Goal: Transaction & Acquisition: Purchase product/service

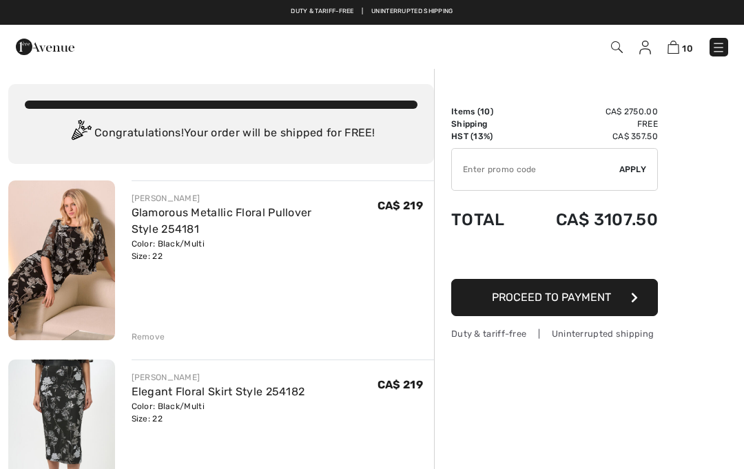
click at [161, 340] on div "Remove" at bounding box center [149, 337] width 34 height 12
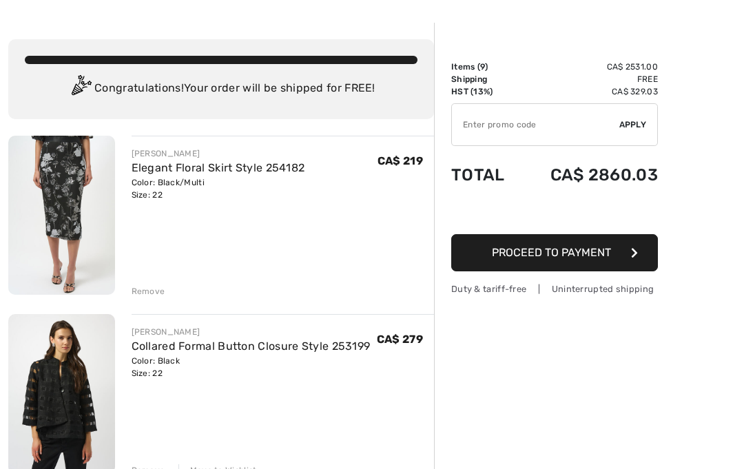
scroll to position [45, 0]
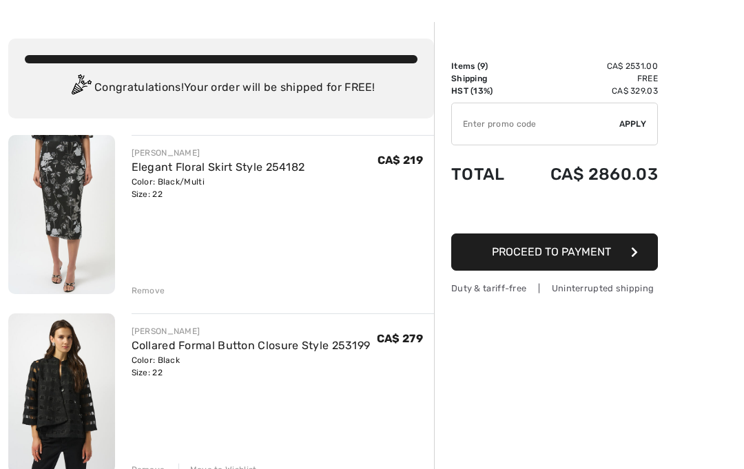
click at [148, 291] on div "Remove" at bounding box center [149, 291] width 34 height 12
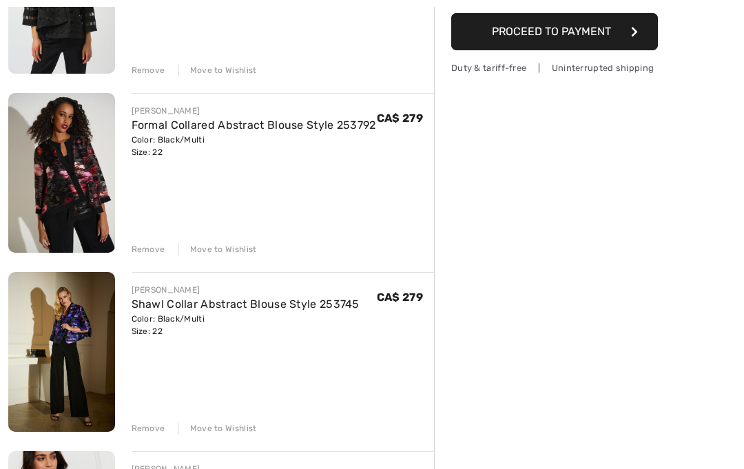
scroll to position [319, 0]
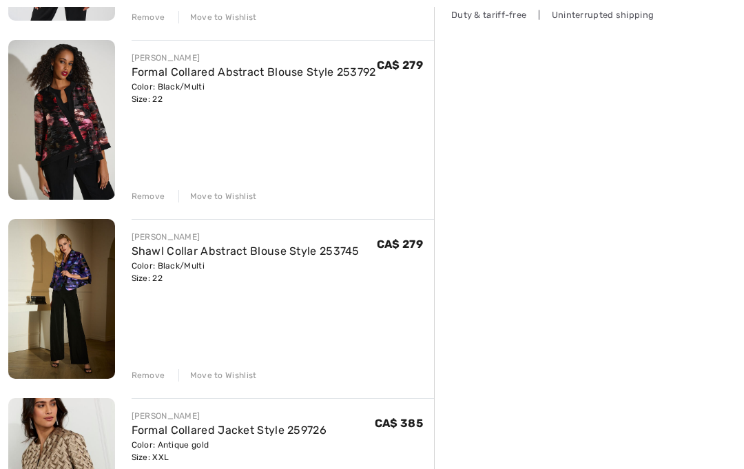
click at [167, 372] on div "Remove Move to Wishlist" at bounding box center [283, 374] width 303 height 15
click at [154, 376] on div "Remove" at bounding box center [149, 375] width 34 height 12
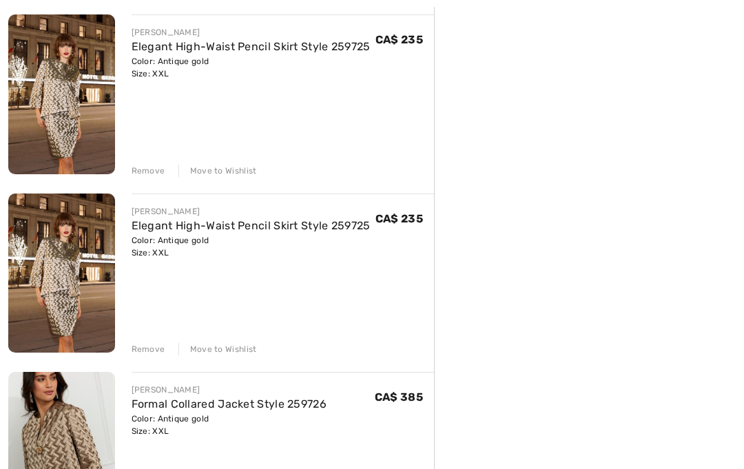
scroll to position [701, 0]
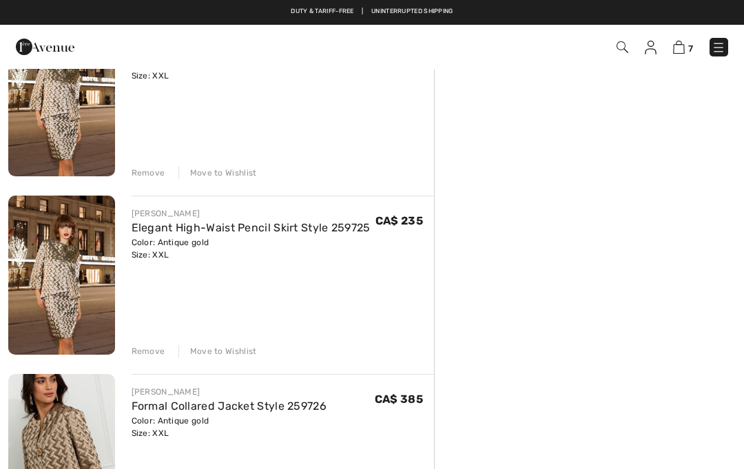
click at [141, 365] on div "JOSEPH RIBKOFF Collared Formal Button Closure Style 253199 Color: Black Size: 2…" at bounding box center [221, 280] width 426 height 1601
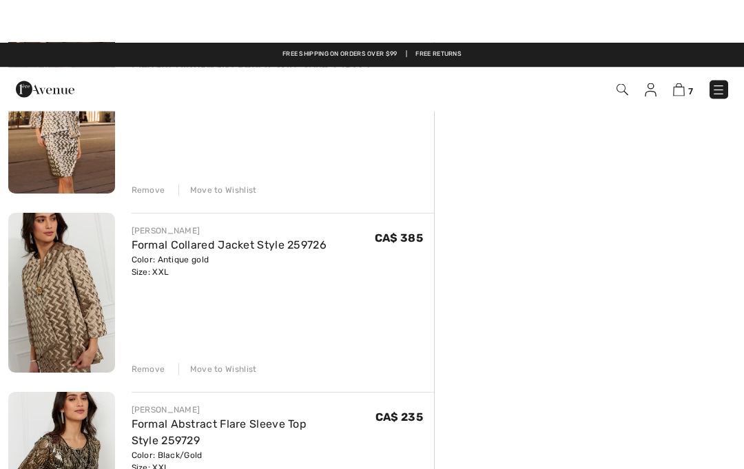
scroll to position [861, 0]
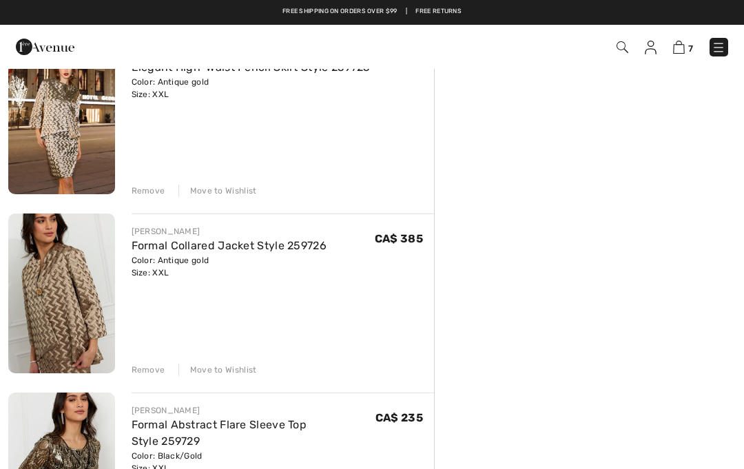
click at [142, 371] on div "Remove" at bounding box center [149, 370] width 34 height 12
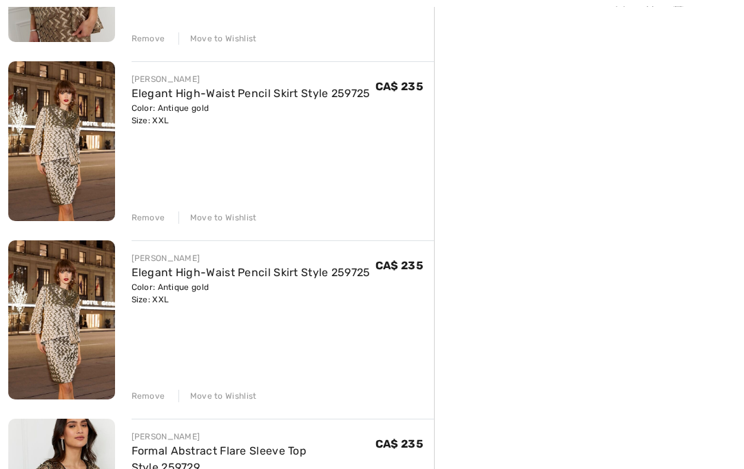
scroll to position [656, 0]
click at [154, 404] on div "JOSEPH RIBKOFF Collared Formal Button Closure Style 253199 Color: Black Size: 2…" at bounding box center [221, 236] width 426 height 1422
click at [152, 391] on div "Remove" at bounding box center [149, 396] width 34 height 12
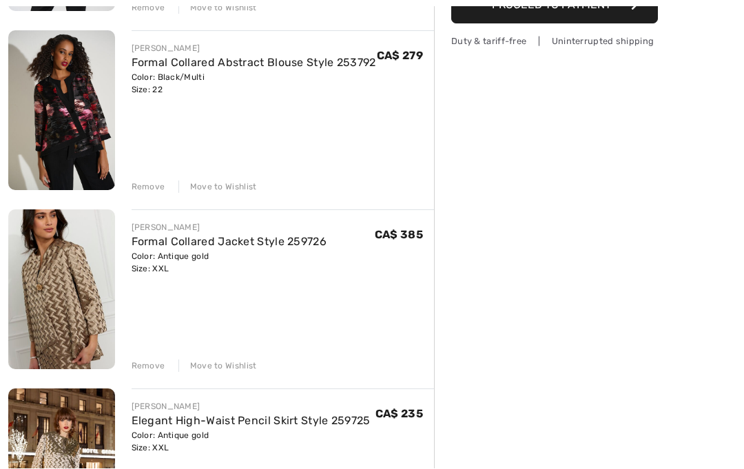
scroll to position [329, 0]
click at [265, 241] on link "Formal Collared Jacket Style 259726" at bounding box center [230, 241] width 196 height 13
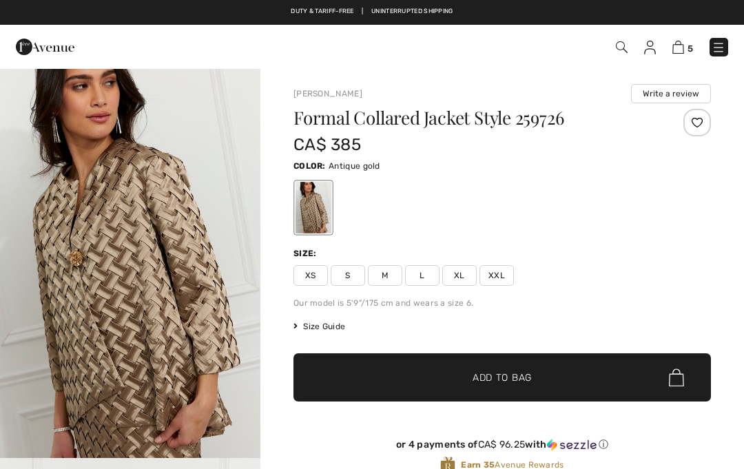
checkbox input "true"
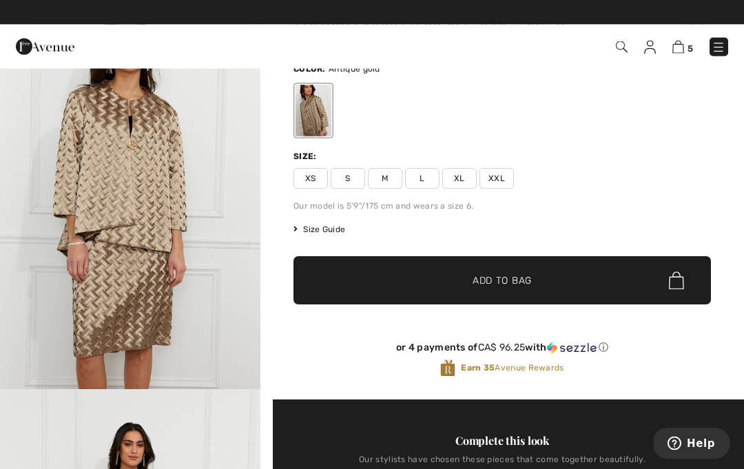
scroll to position [97, 0]
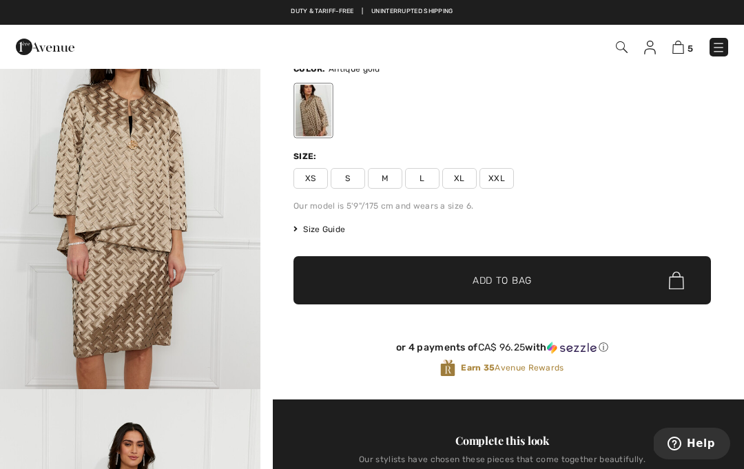
click at [682, 43] on img at bounding box center [679, 47] width 12 height 13
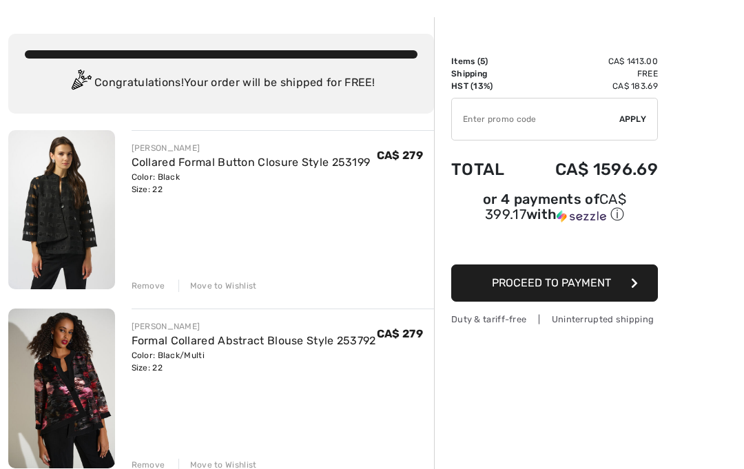
scroll to position [57, 0]
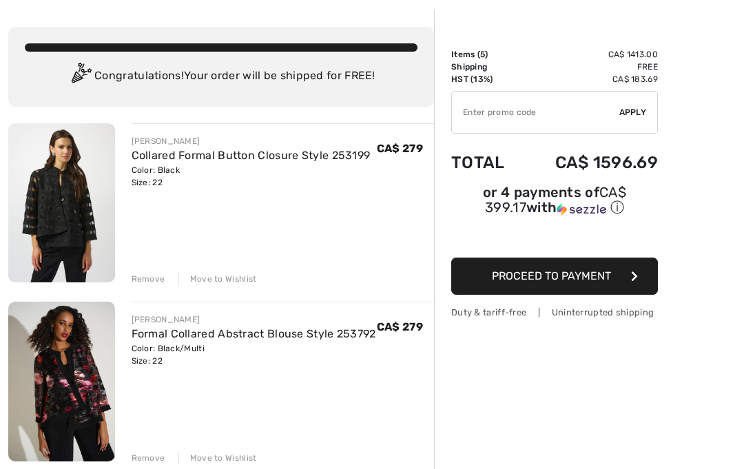
click at [83, 221] on img at bounding box center [61, 202] width 107 height 159
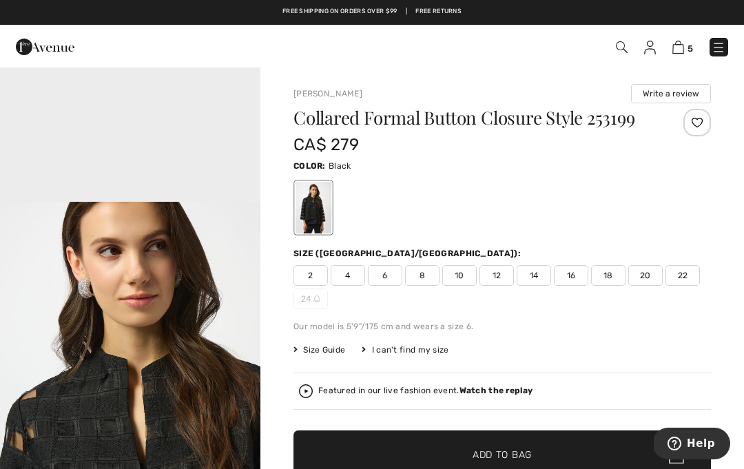
click at [684, 43] on img at bounding box center [679, 47] width 12 height 13
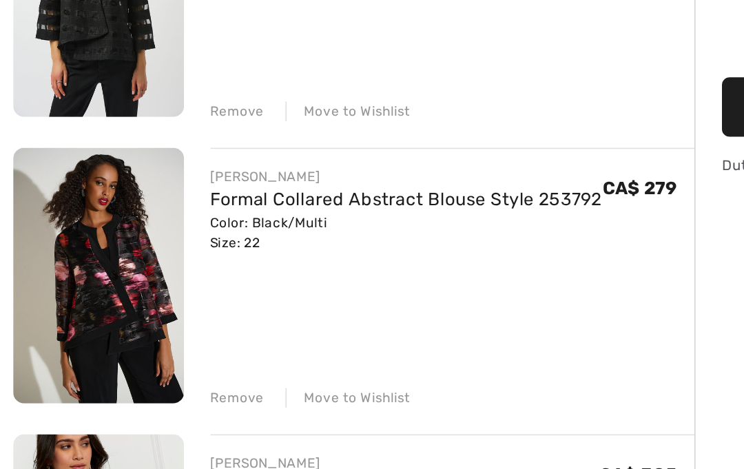
scroll to position [141, 0]
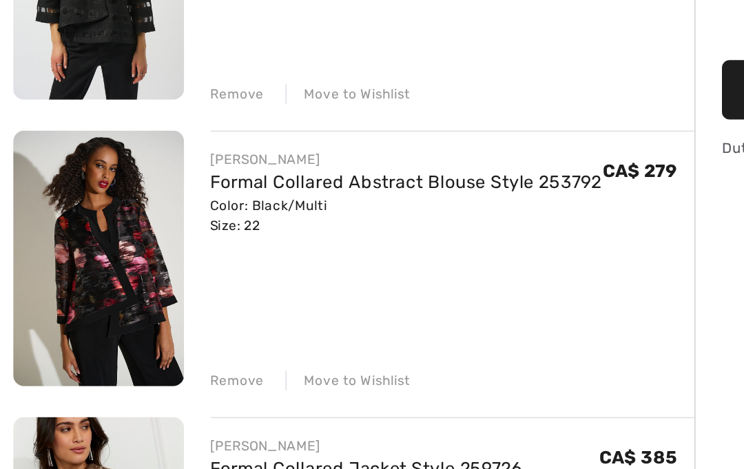
click at [99, 218] on img at bounding box center [61, 298] width 107 height 160
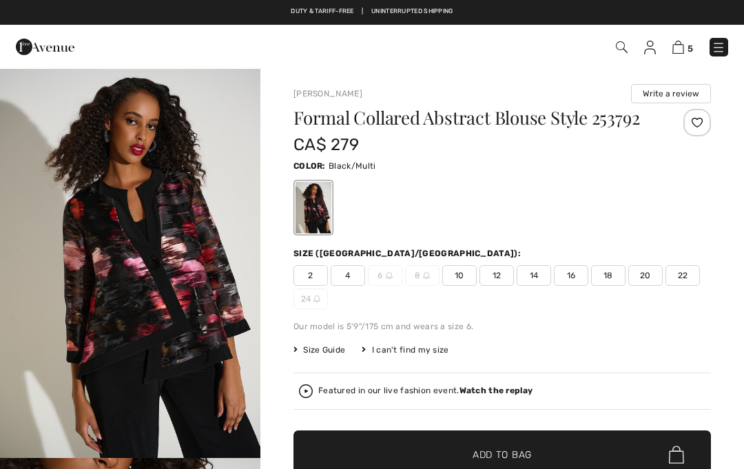
checkbox input "true"
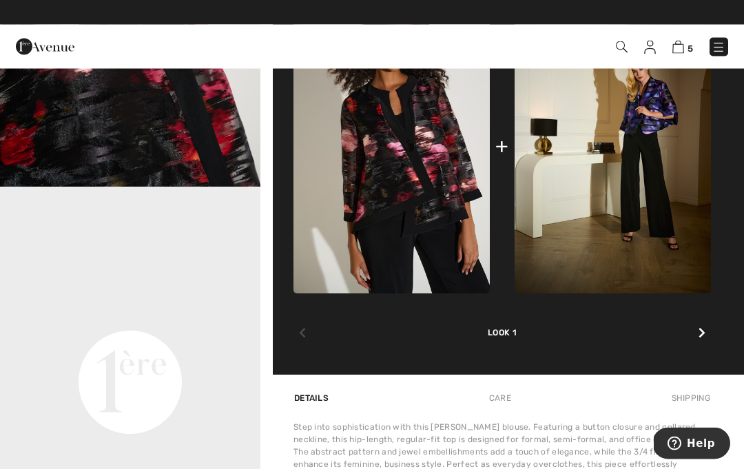
scroll to position [662, 0]
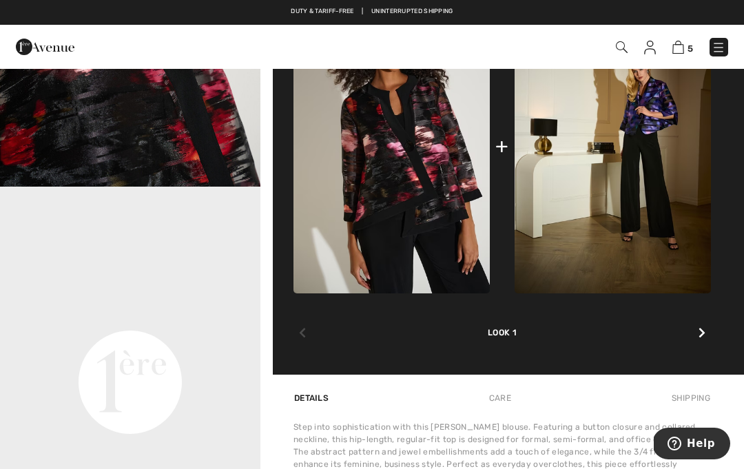
click at [178, 317] on video "Your browser does not support the video tag." at bounding box center [130, 252] width 260 height 130
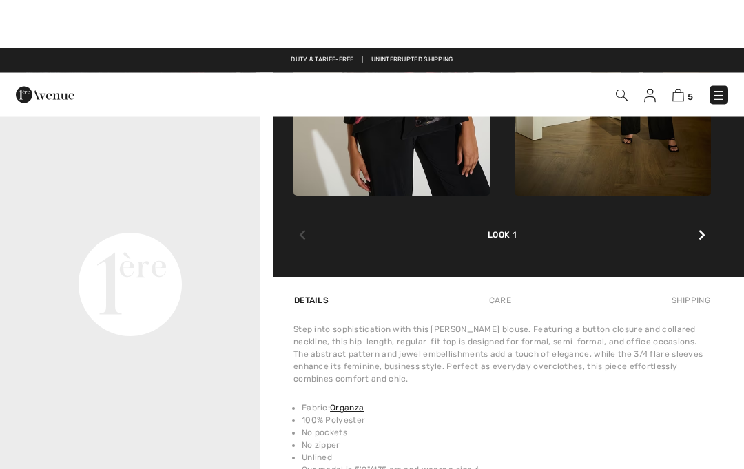
scroll to position [759, 0]
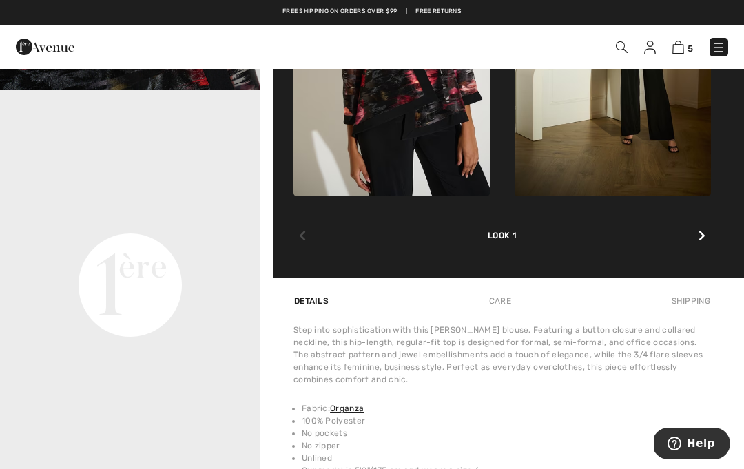
click at [443, 190] on img at bounding box center [392, 48] width 196 height 295
click at [451, 183] on img at bounding box center [392, 48] width 196 height 295
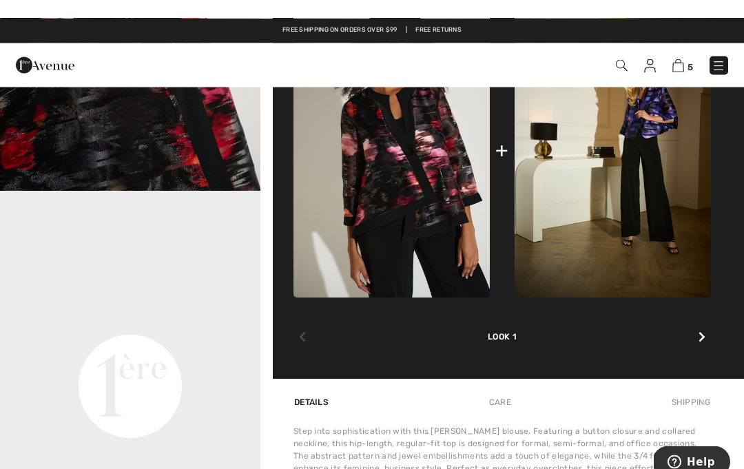
scroll to position [633, 0]
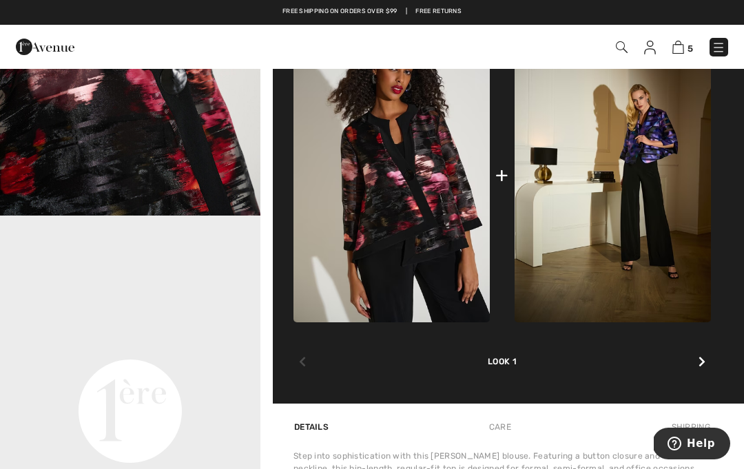
click at [396, 242] on img at bounding box center [392, 175] width 196 height 295
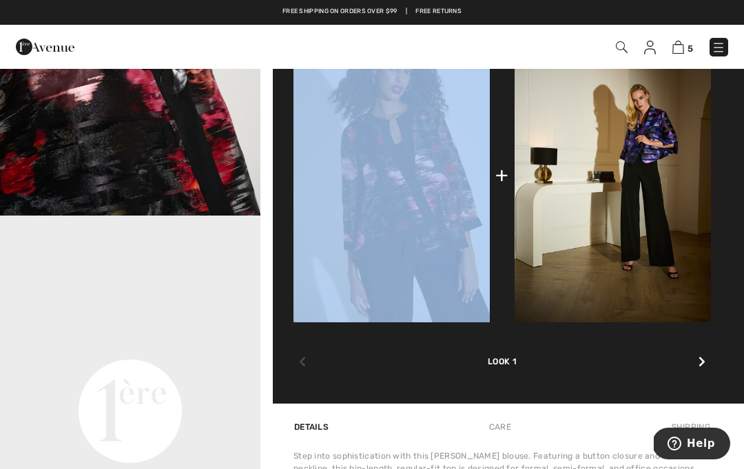
click at [423, 368] on div "Look 1" at bounding box center [503, 345] width 418 height 45
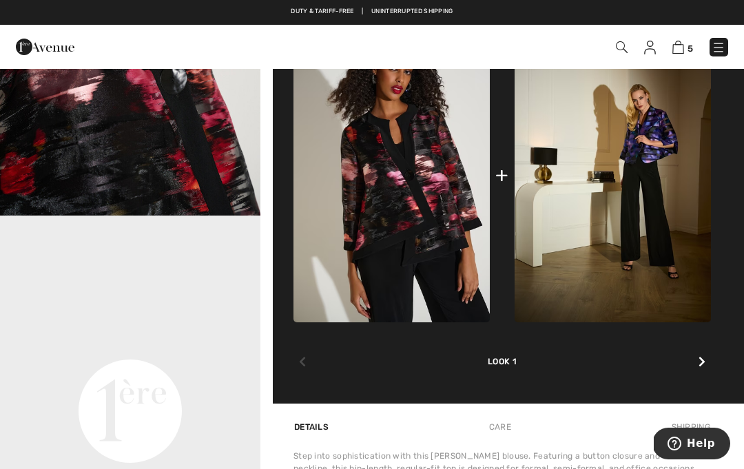
click at [447, 298] on img at bounding box center [392, 175] width 196 height 295
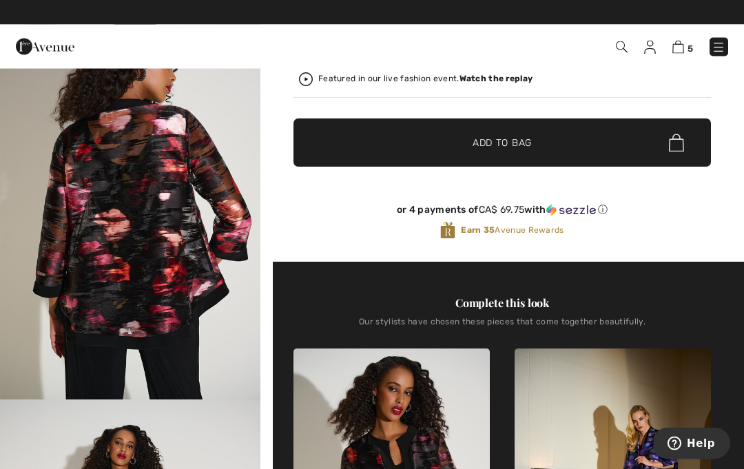
scroll to position [312, 0]
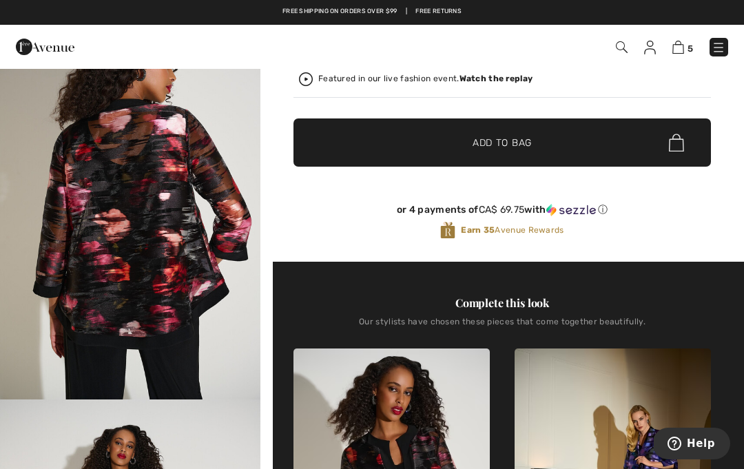
click at [684, 48] on img at bounding box center [679, 47] width 12 height 13
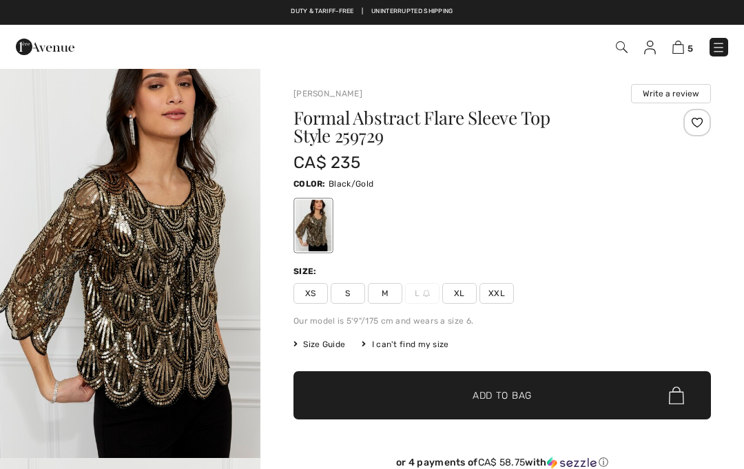
checkbox input "true"
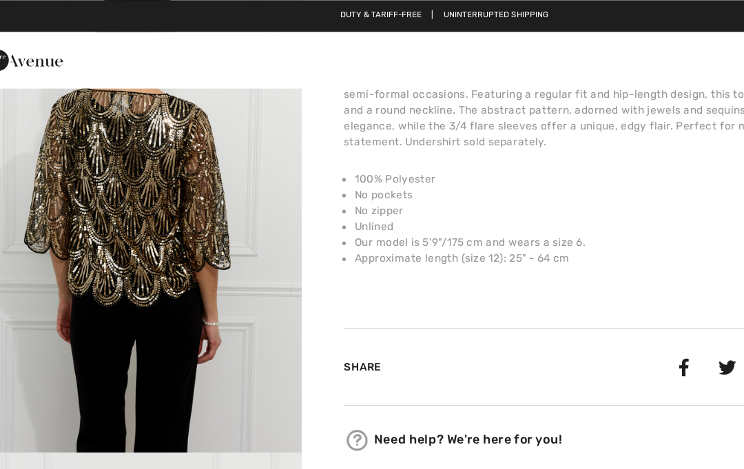
scroll to position [495, 0]
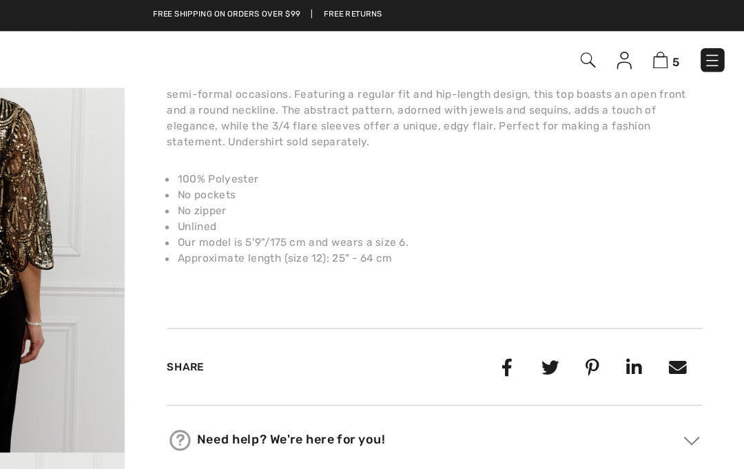
click at [673, 50] on img at bounding box center [679, 47] width 12 height 13
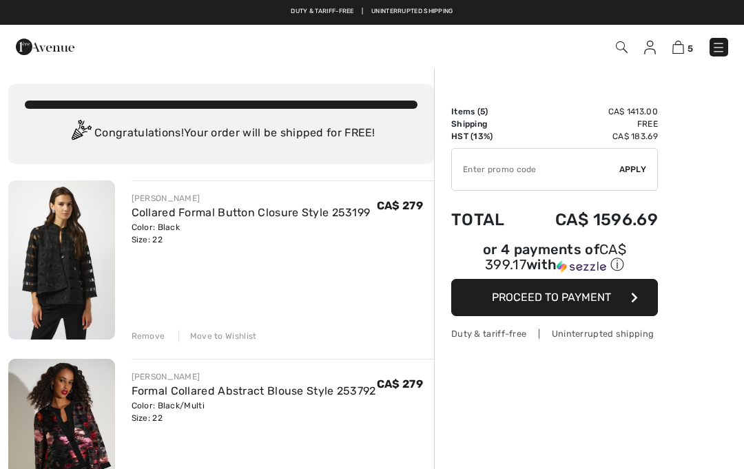
checkbox input "true"
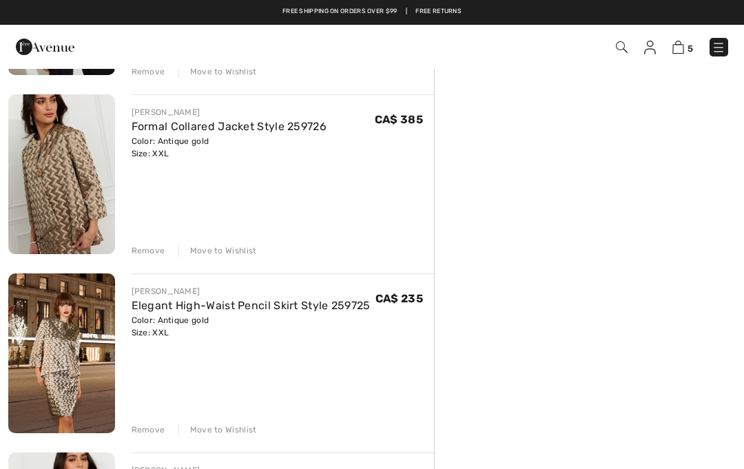
scroll to position [443, 0]
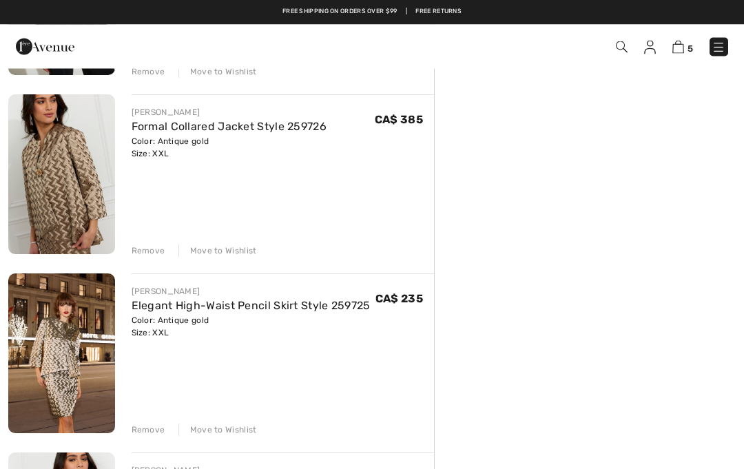
click at [254, 247] on div "Remove Move to Wishlist" at bounding box center [283, 250] width 303 height 15
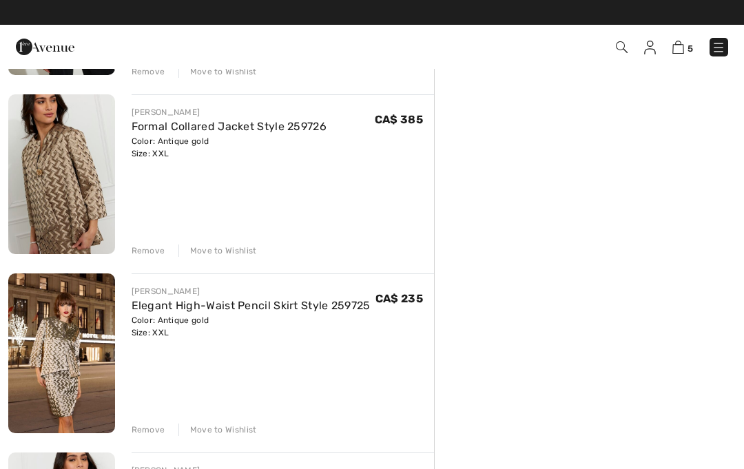
click at [233, 256] on div "Move to Wishlist" at bounding box center [217, 251] width 79 height 12
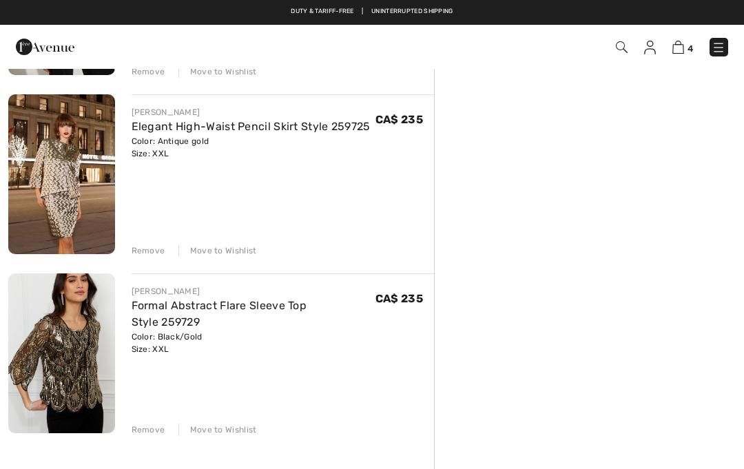
click at [238, 260] on div "[PERSON_NAME] Collared Formal Button Closure Style 253199 Color: Black Size: 22…" at bounding box center [221, 269] width 426 height 1065
click at [235, 253] on div "Move to Wishlist" at bounding box center [217, 251] width 79 height 12
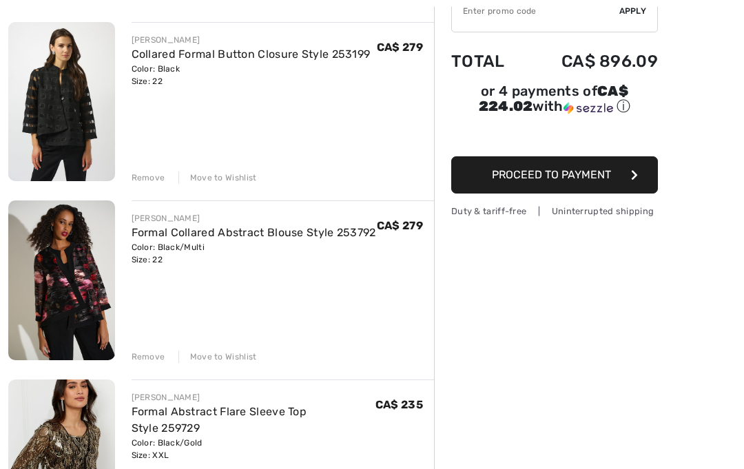
scroll to position [158, 0]
click at [596, 180] on span "Proceed to Payment" at bounding box center [551, 174] width 119 height 13
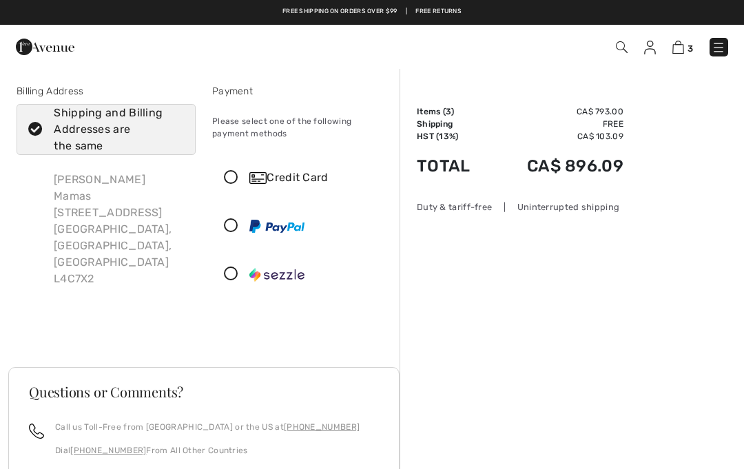
click at [300, 172] on div "Credit Card" at bounding box center [315, 178] width 132 height 17
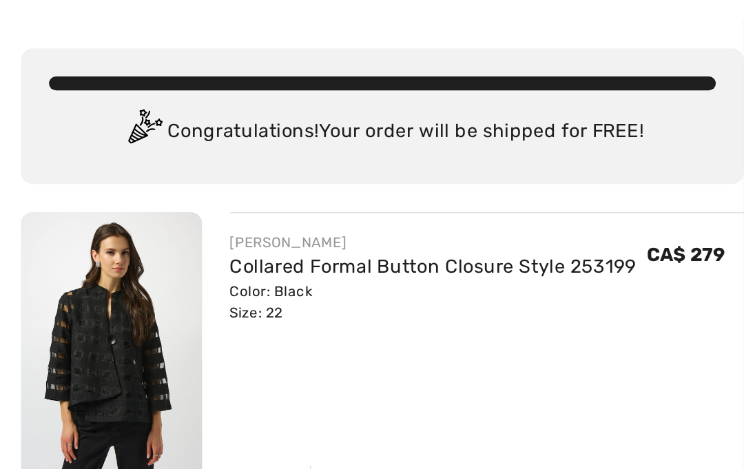
scroll to position [14, 0]
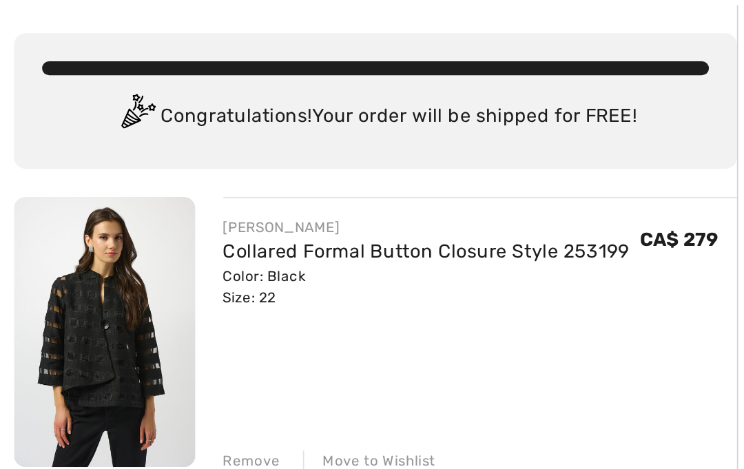
click at [158, 316] on div "Remove" at bounding box center [149, 322] width 34 height 12
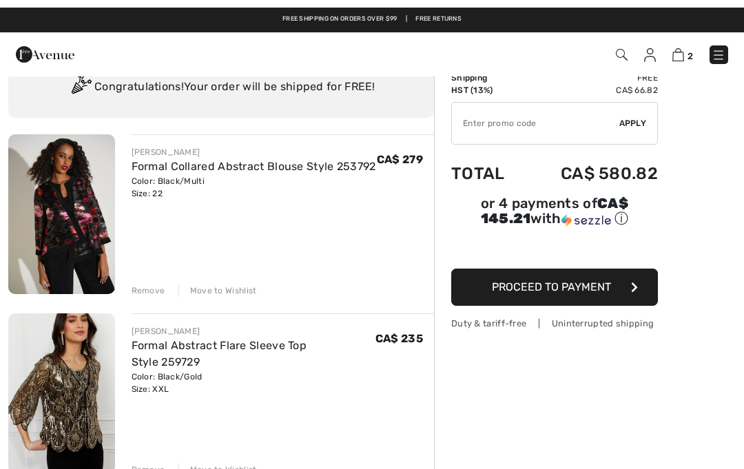
scroll to position [46, 0]
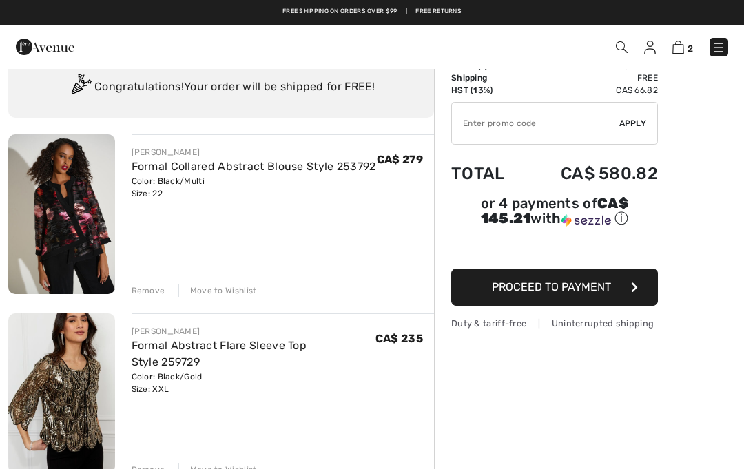
click at [614, 289] on button "Proceed to Payment" at bounding box center [554, 287] width 207 height 37
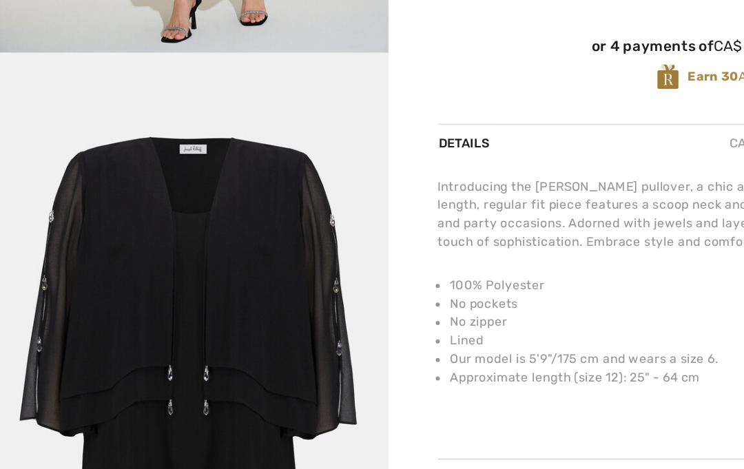
scroll to position [1572, 0]
click at [209, 282] on img "5 / 5" at bounding box center [130, 330] width 260 height 391
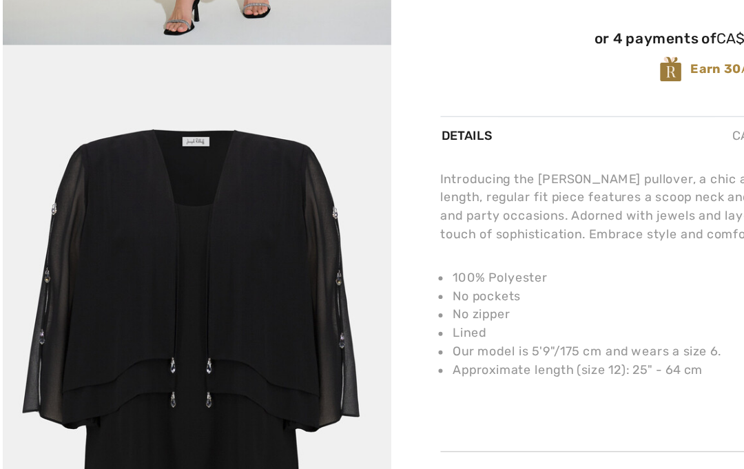
scroll to position [433, 0]
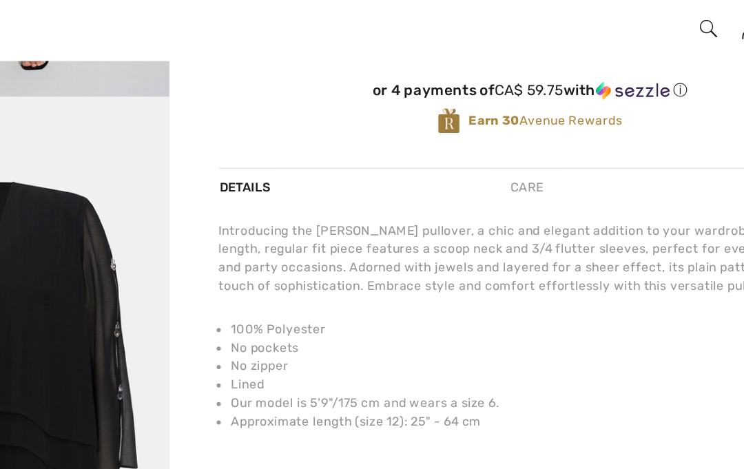
click at [478, 141] on div "Care" at bounding box center [500, 153] width 45 height 25
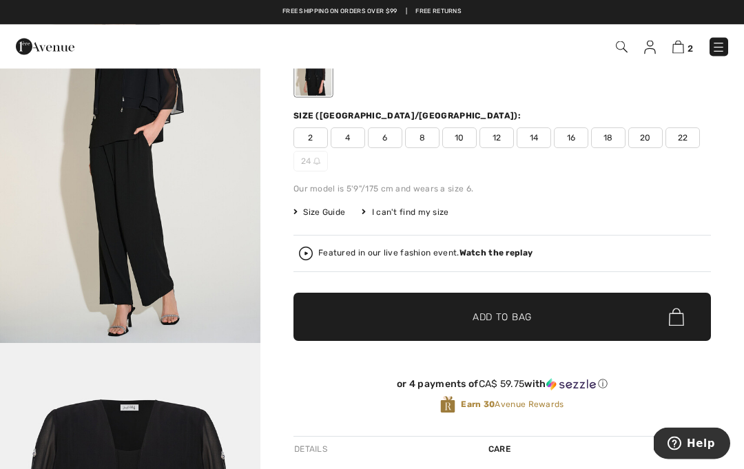
scroll to position [64, 0]
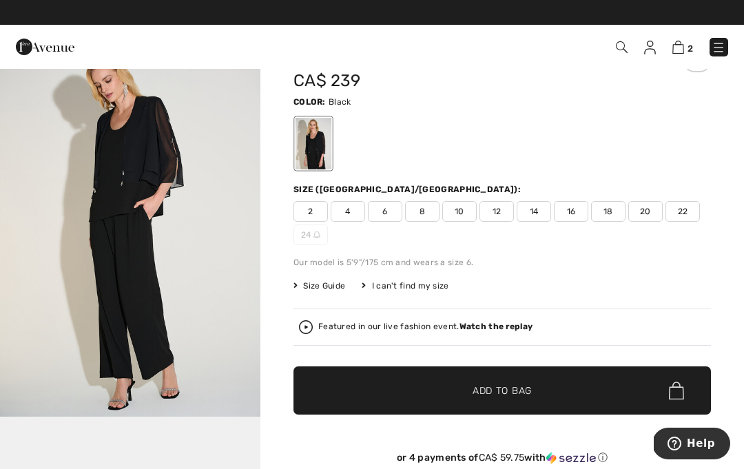
click at [690, 211] on span "22" at bounding box center [683, 211] width 34 height 21
click at [594, 396] on span "✔ Added to Bag Add to Bag" at bounding box center [503, 391] width 418 height 48
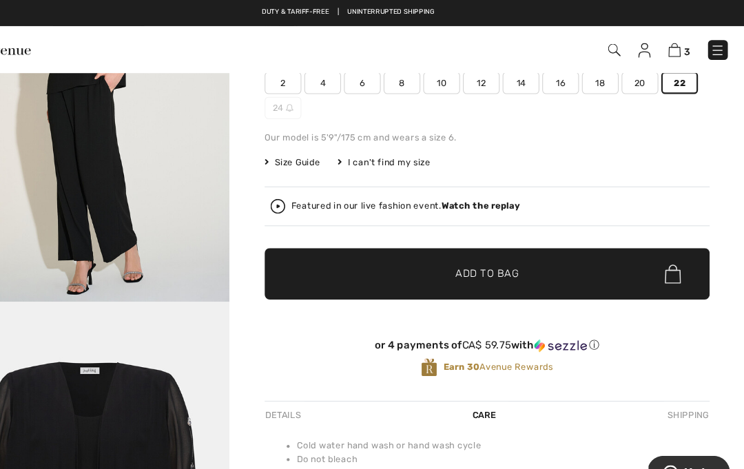
scroll to position [198, 0]
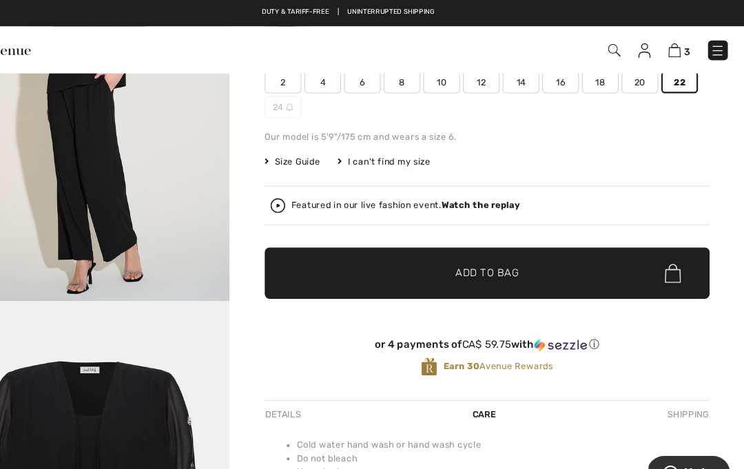
click at [590, 254] on span "✔ Added to Bag Add to Bag" at bounding box center [503, 256] width 418 height 48
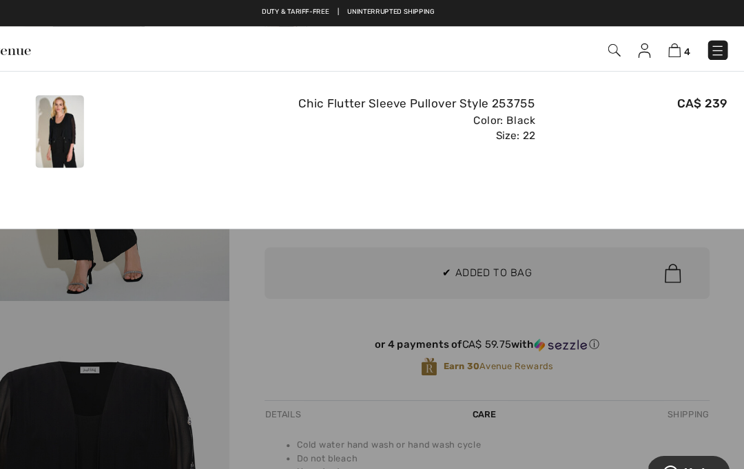
scroll to position [0, 0]
click at [673, 53] on img at bounding box center [679, 47] width 12 height 13
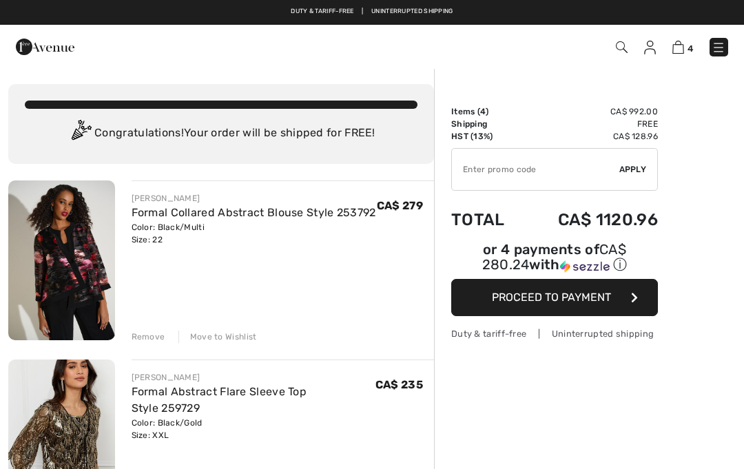
checkbox input "true"
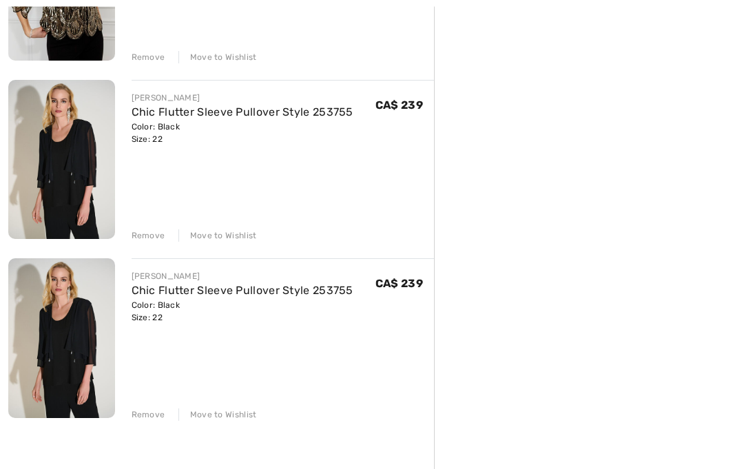
click at [161, 409] on div "Remove" at bounding box center [149, 415] width 34 height 12
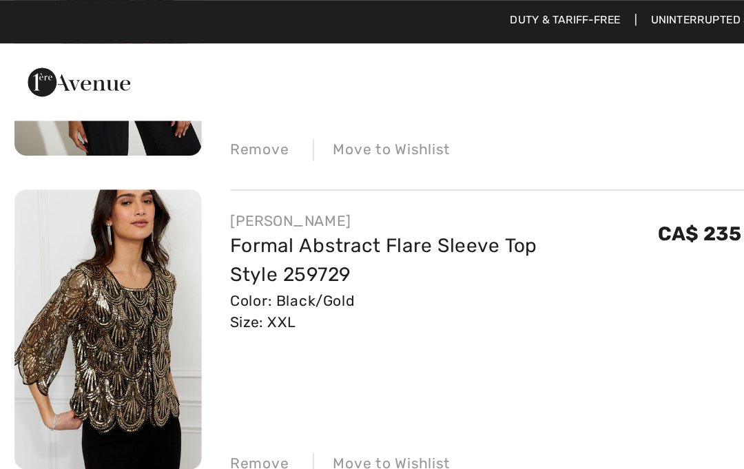
scroll to position [251, 0]
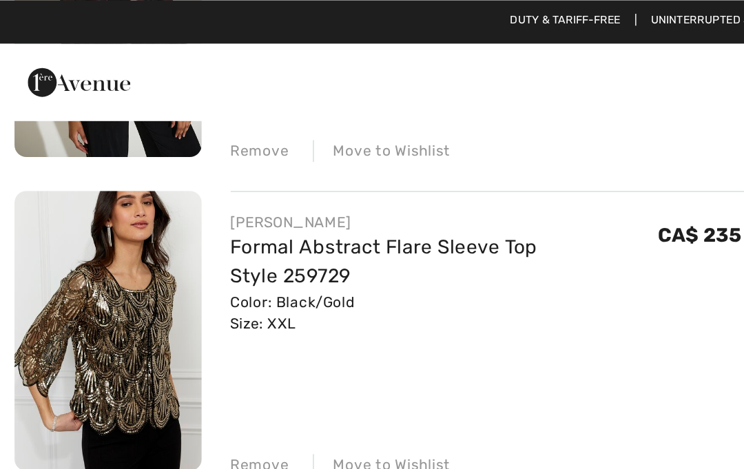
click at [278, 140] on link "Formal Abstract Flare Sleeve Top Style 259729" at bounding box center [220, 149] width 176 height 30
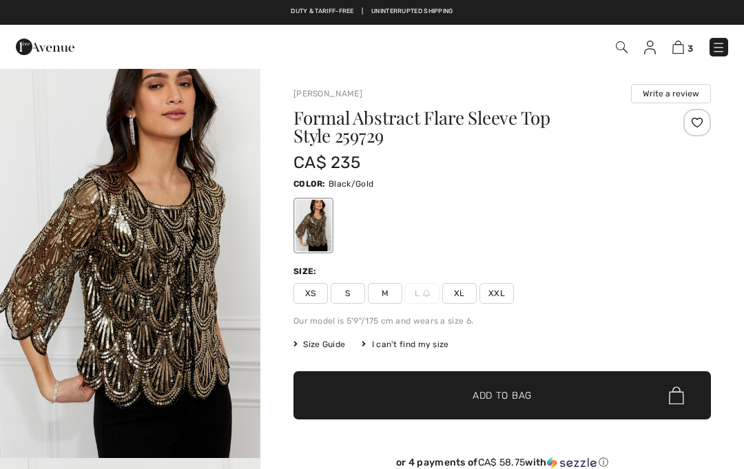
checkbox input "true"
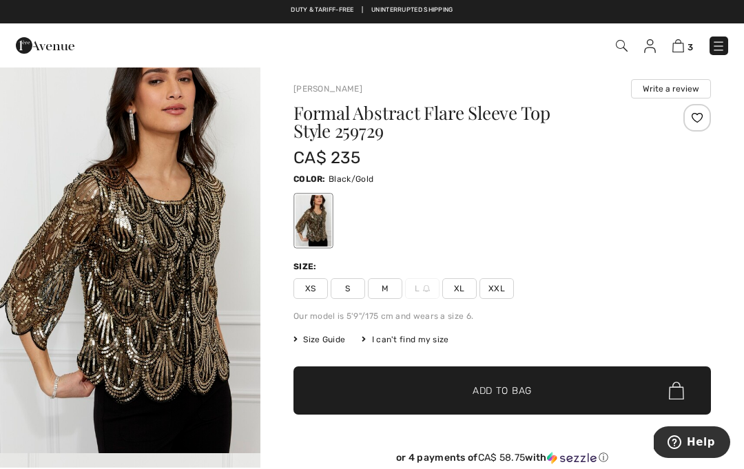
scroll to position [82, 0]
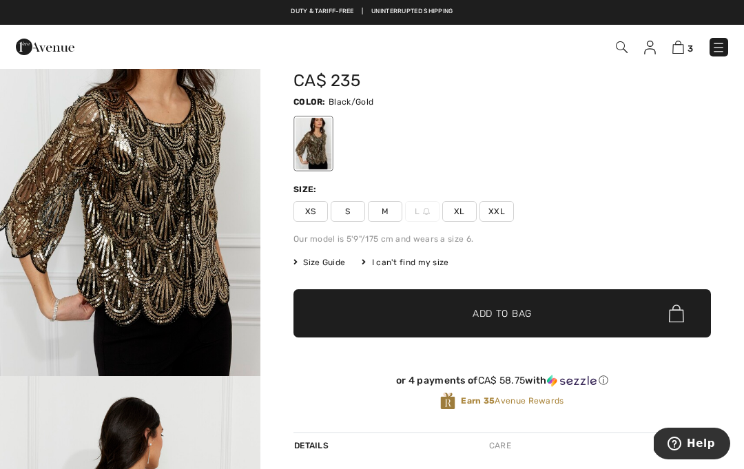
click at [332, 265] on span "Size Guide" at bounding box center [320, 262] width 52 height 12
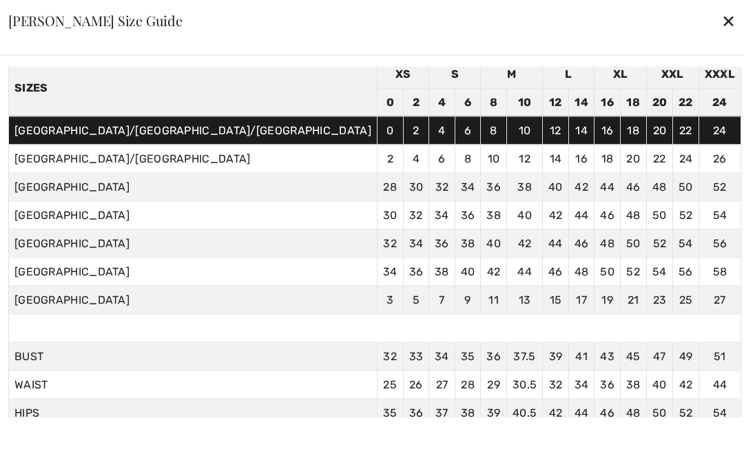
scroll to position [58, 0]
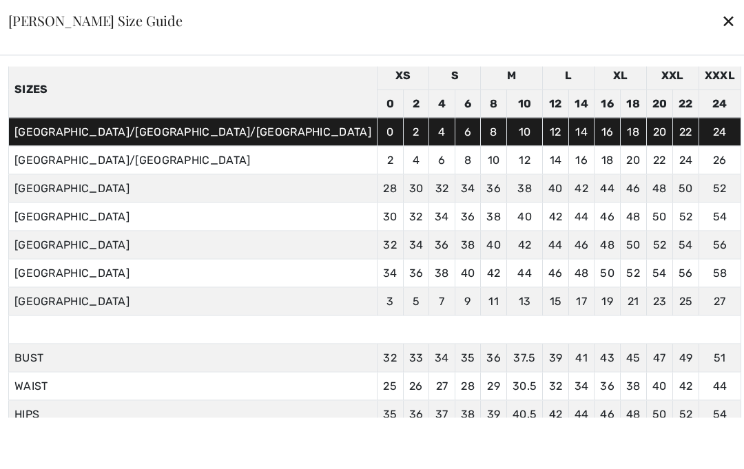
click at [699, 372] on td "51 129.5" at bounding box center [720, 358] width 42 height 28
click at [721, 35] on div "✕" at bounding box center [728, 20] width 14 height 29
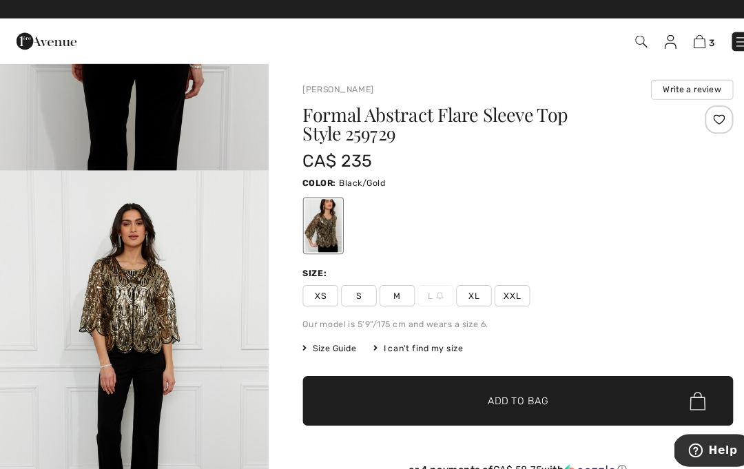
scroll to position [681, 0]
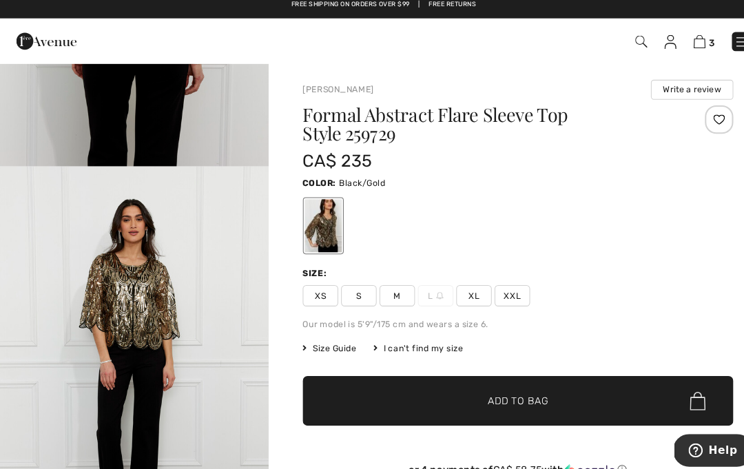
click at [721, 458] on button "Help" at bounding box center [712, 450] width 78 height 32
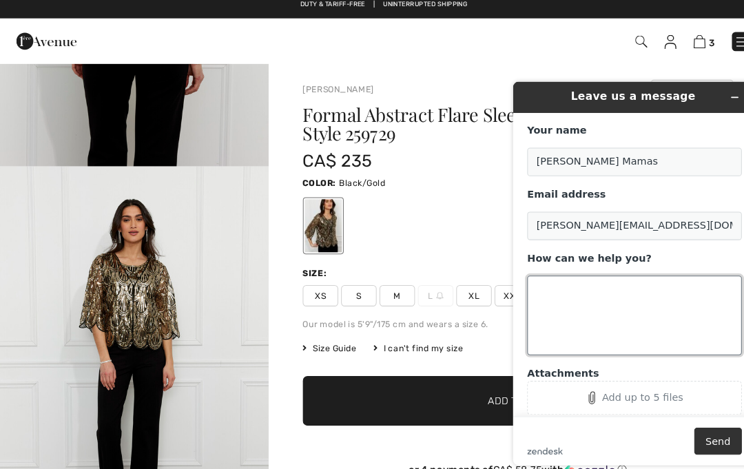
click at [610, 289] on textarea "How can we help you?" at bounding box center [630, 307] width 208 height 77
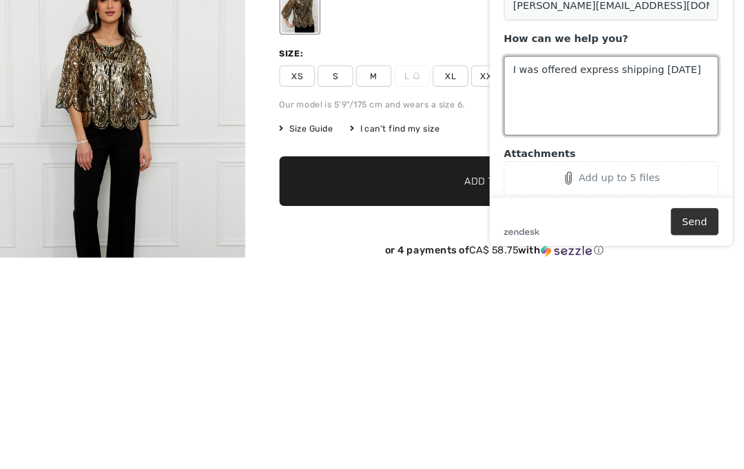
click at [570, 63] on textarea "I was offered express shipping on wednesday" at bounding box center [607, 88] width 208 height 77
click at [573, 85] on textarea "I was offered free express shipping on wednesday" at bounding box center [607, 88] width 208 height 77
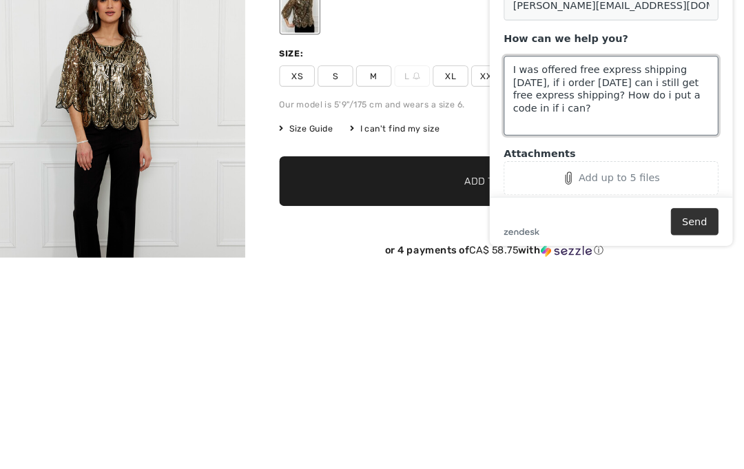
click at [695, 70] on textarea "I was offered free express shipping on wednesday, if i order today can i still …" at bounding box center [607, 88] width 208 height 77
type textarea "I was offered free express shipping on wednesday, if i order today can i still …"
click at [714, 45] on main "Your name Toula Mamas Email address toula.mamas@yahoo.ca How can we help you? I…" at bounding box center [608, 39] width 225 height 294
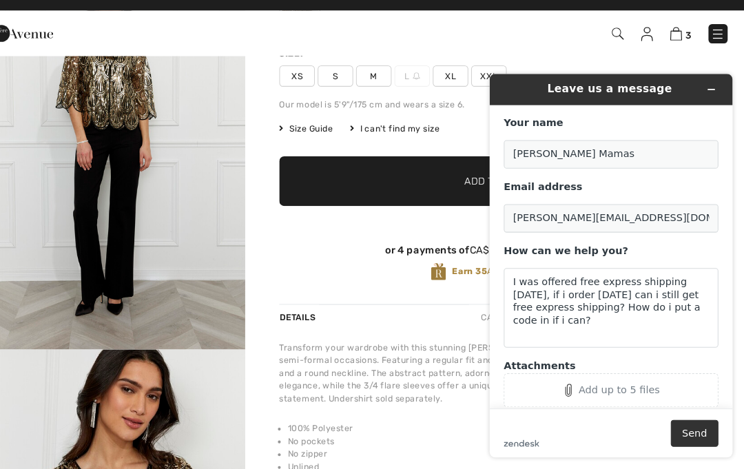
click at [688, 410] on button "Send" at bounding box center [688, 422] width 46 height 26
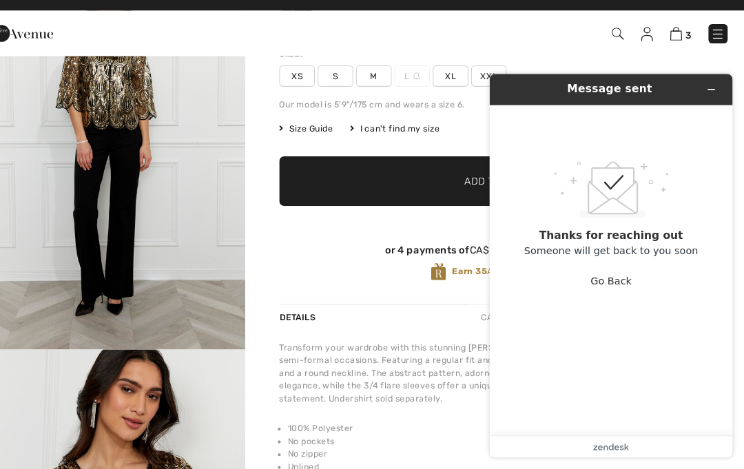
click at [611, 275] on button "Go Back" at bounding box center [607, 273] width 40 height 26
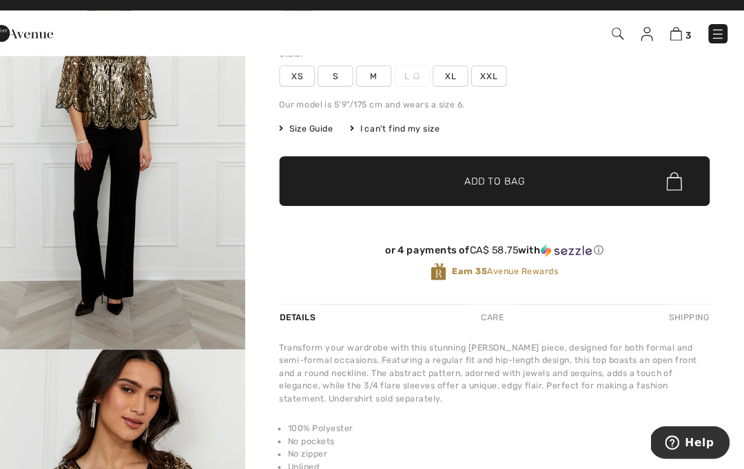
click at [695, 442] on span "Help" at bounding box center [698, 442] width 28 height 12
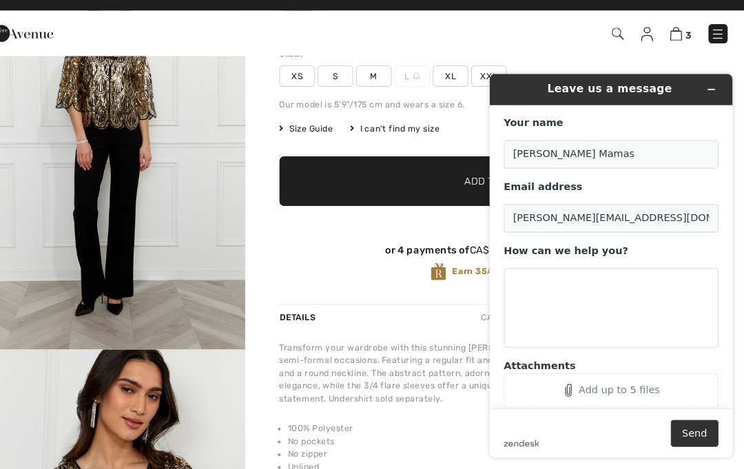
scroll to position [0, 0]
click at [705, 85] on icon "Minimize widget" at bounding box center [704, 88] width 10 height 10
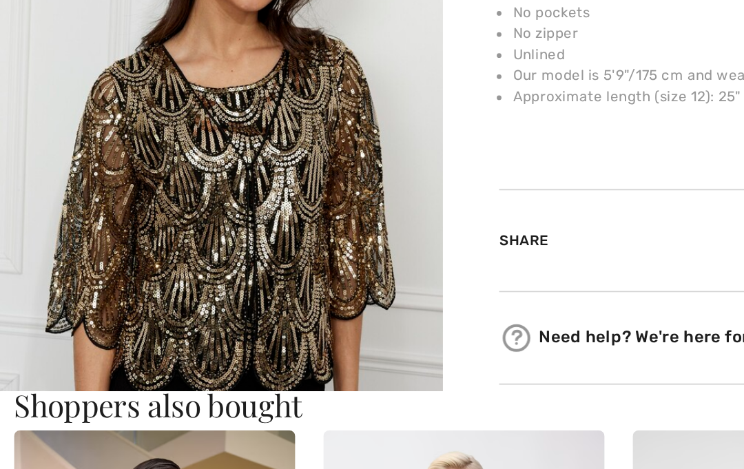
scroll to position [760, 0]
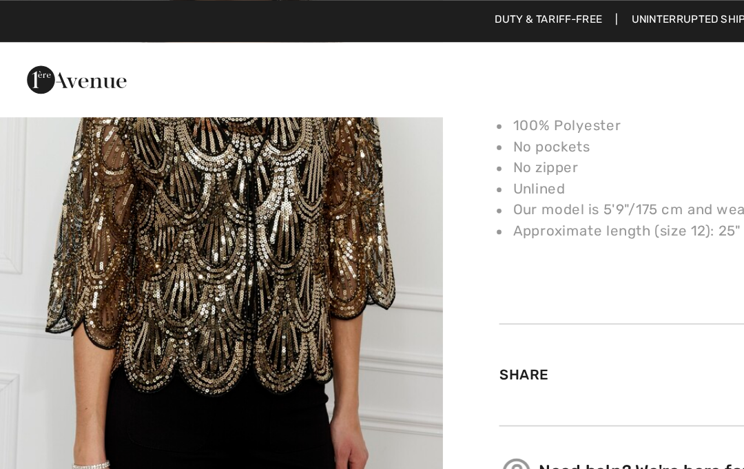
click at [192, 193] on img "4 / 4" at bounding box center [130, 113] width 260 height 390
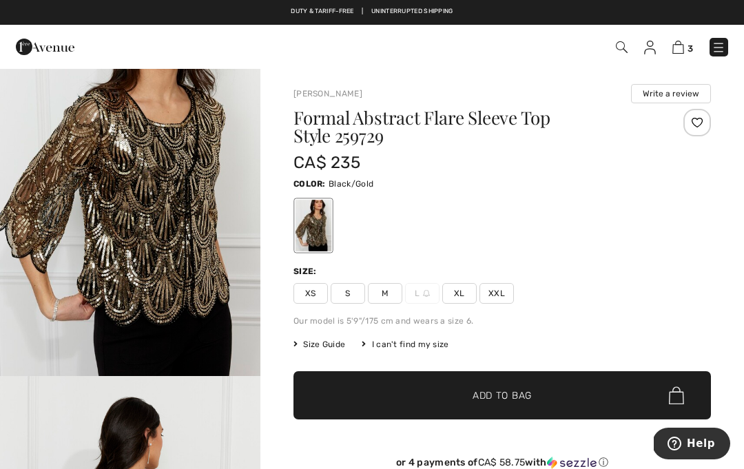
click at [666, 45] on span "3" at bounding box center [524, 47] width 407 height 19
click at [683, 48] on img at bounding box center [679, 47] width 12 height 13
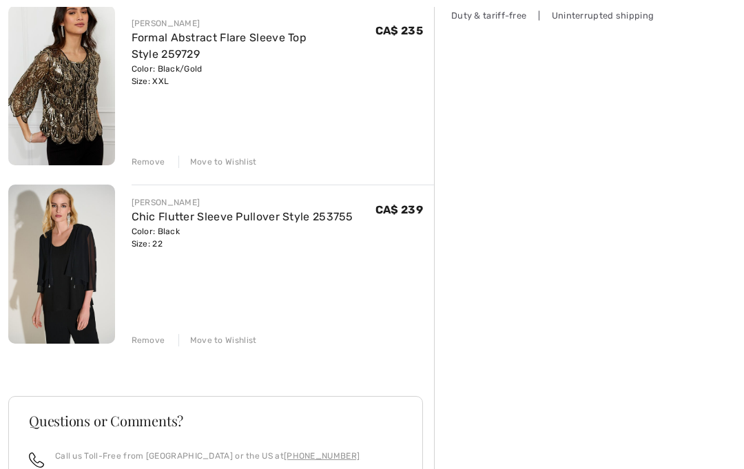
scroll to position [371, 0]
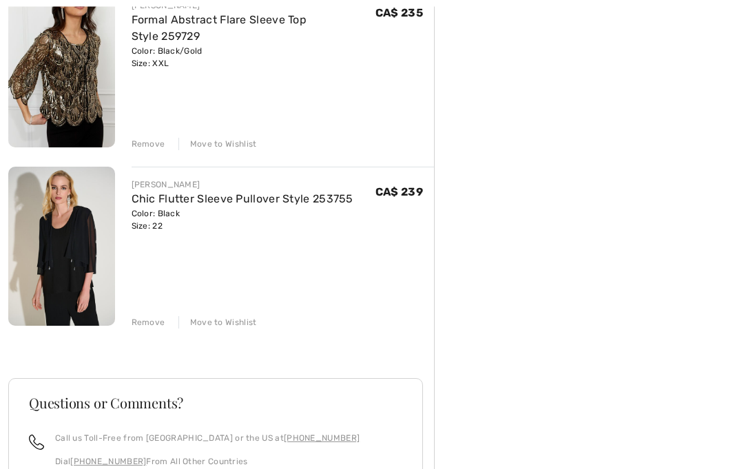
click at [161, 312] on div "[PERSON_NAME] Chic Flutter Sleeve Pullover Style 253755 Color: Black Size: 22 F…" at bounding box center [283, 248] width 303 height 163
click at [152, 325] on div "Remove" at bounding box center [149, 323] width 34 height 12
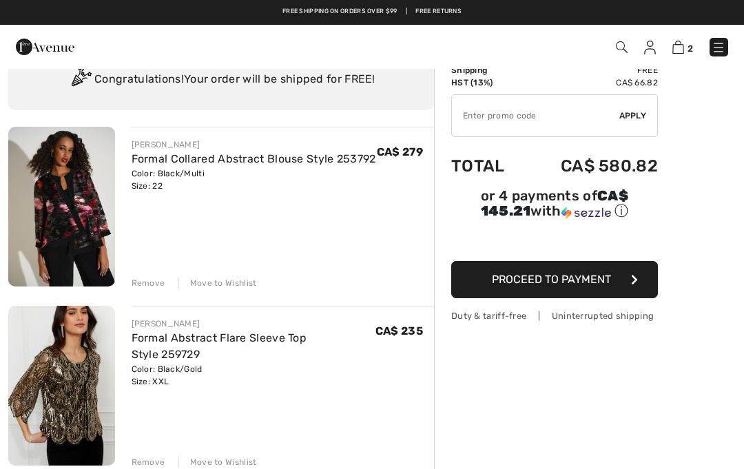
scroll to position [0, 0]
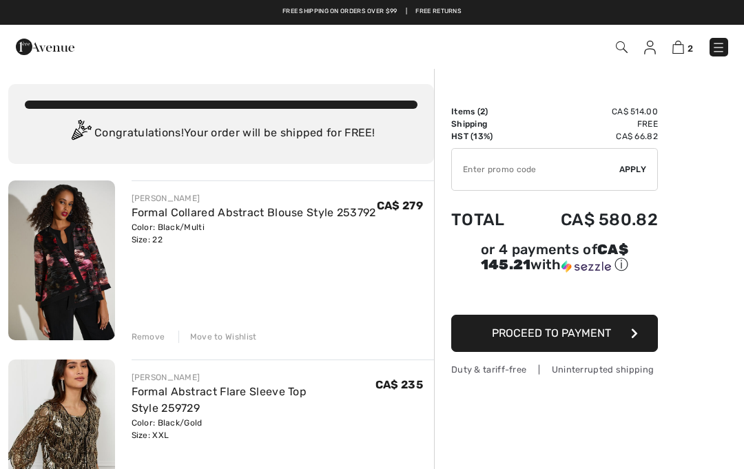
click at [574, 328] on span "Proceed to Payment" at bounding box center [551, 333] width 119 height 13
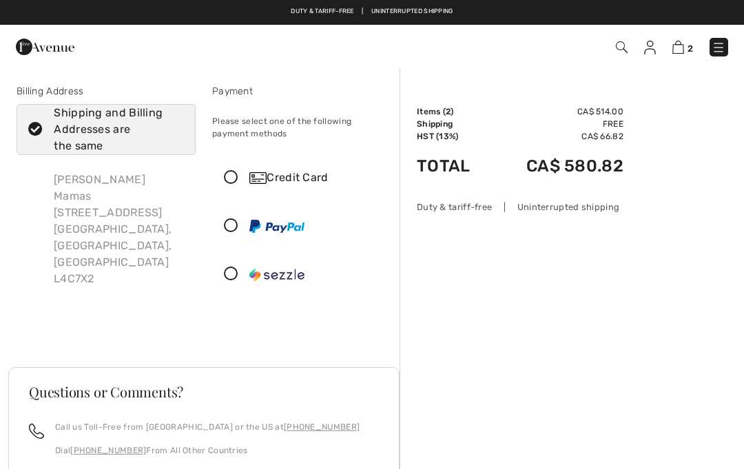
click at [238, 180] on icon at bounding box center [231, 178] width 37 height 14
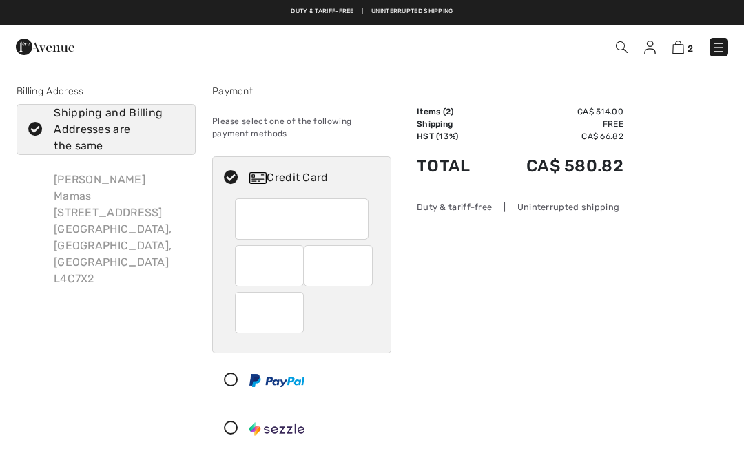
click at [597, 208] on div "Duty & tariff-free | Uninterrupted shipping" at bounding box center [520, 207] width 207 height 13
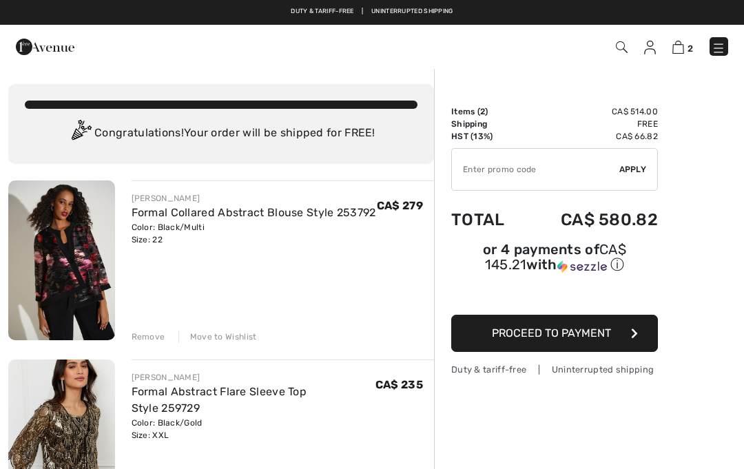
click at [305, 132] on div "Congratulations! Your order will be shipped for FREE!" at bounding box center [221, 134] width 393 height 28
click at [327, 134] on div "Congratulations! Your order will be shipped for FREE!" at bounding box center [221, 134] width 393 height 28
click at [544, 165] on input "TEXT" at bounding box center [535, 169] width 167 height 41
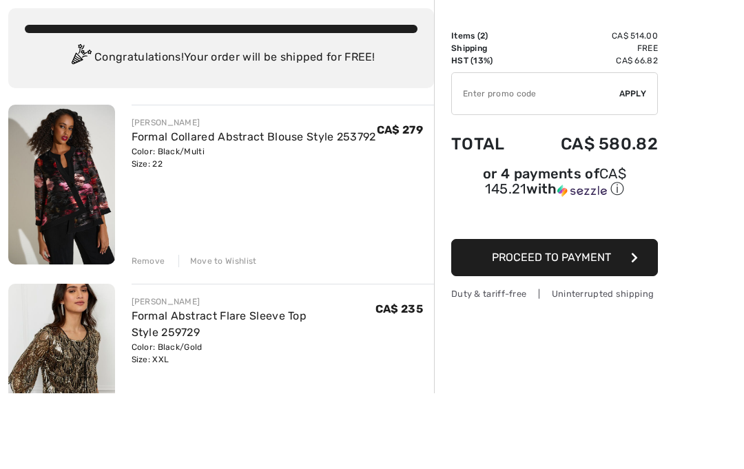
scroll to position [76, 0]
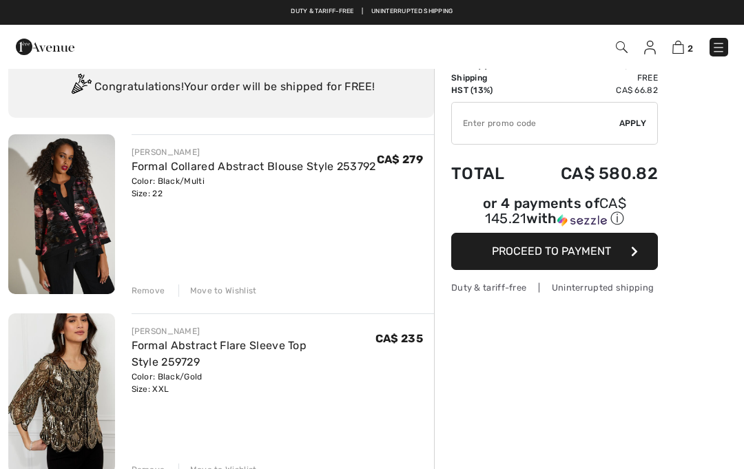
scroll to position [46, 0]
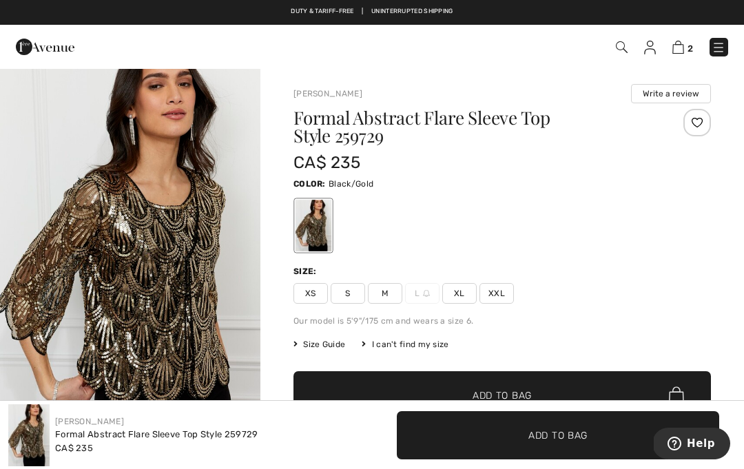
click at [708, 440] on span "Help" at bounding box center [701, 444] width 28 height 12
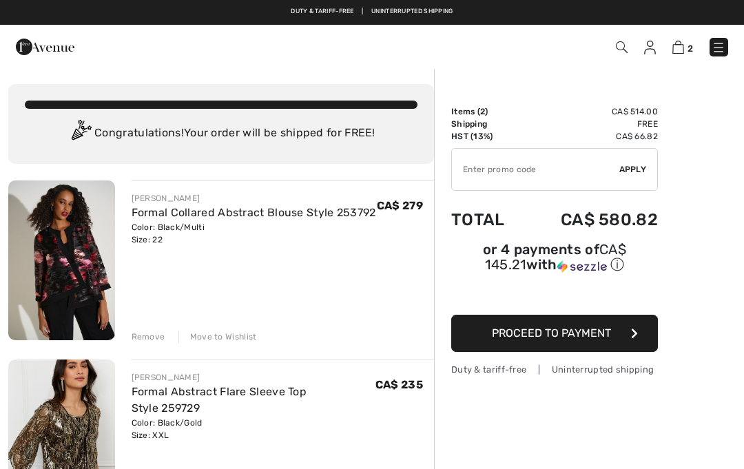
click at [545, 189] on input "TEXT" at bounding box center [535, 169] width 167 height 41
click at [605, 334] on span "Proceed to Payment" at bounding box center [551, 333] width 119 height 13
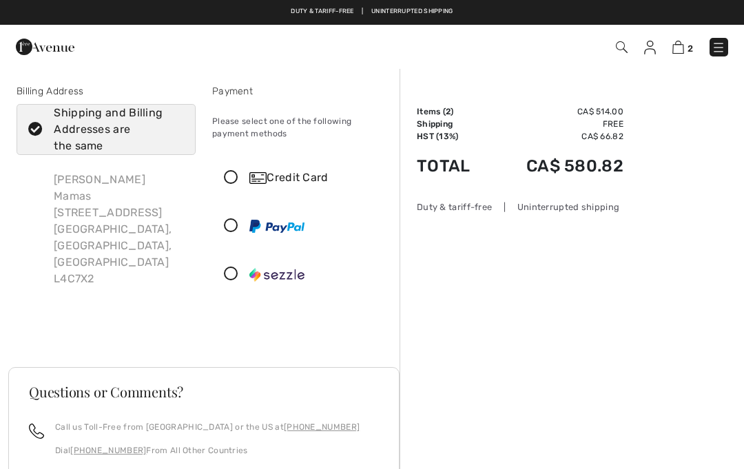
click at [235, 183] on icon at bounding box center [231, 178] width 37 height 14
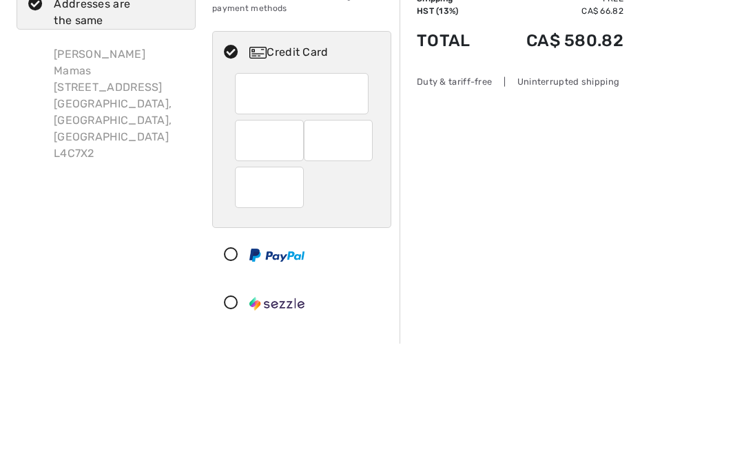
scroll to position [125, 0]
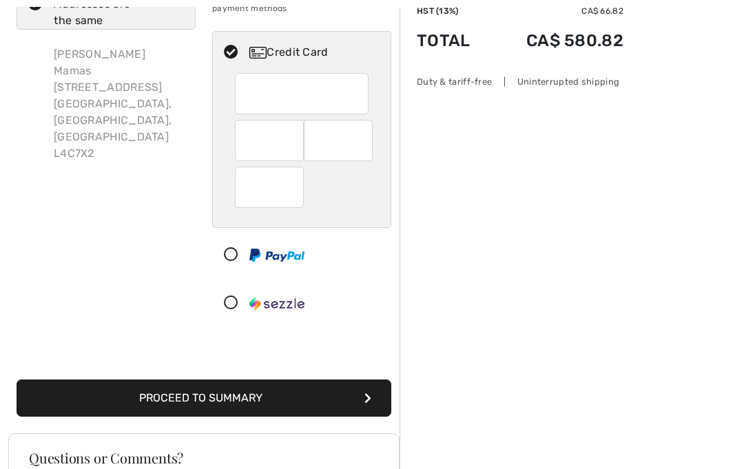
click at [365, 142] on div at bounding box center [338, 140] width 69 height 41
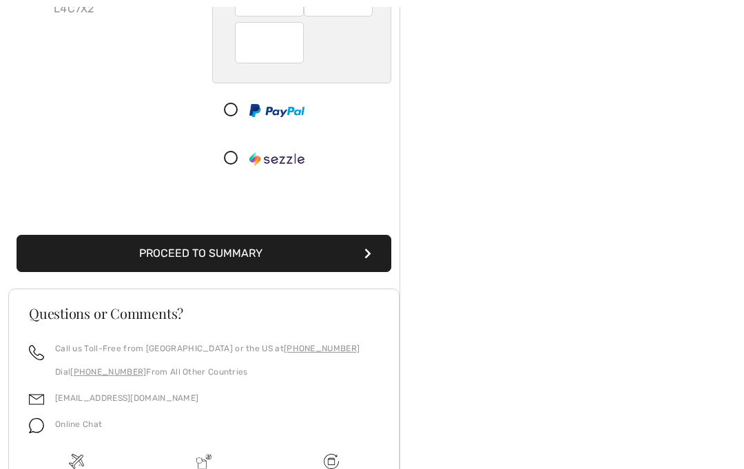
scroll to position [271, 0]
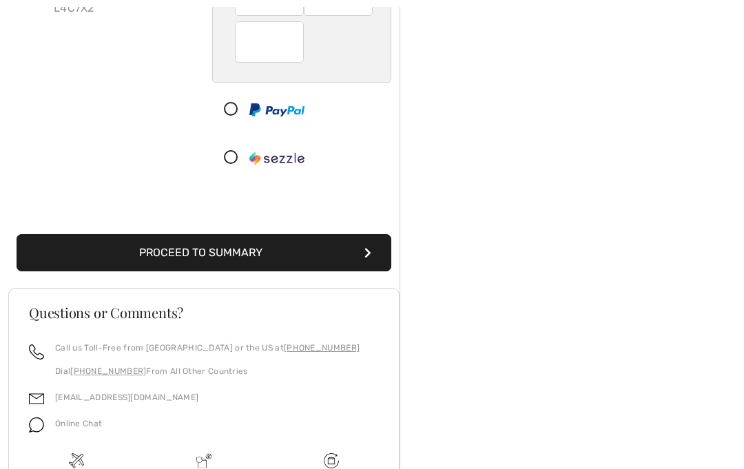
click at [355, 241] on button "Proceed to Summary" at bounding box center [204, 252] width 375 height 37
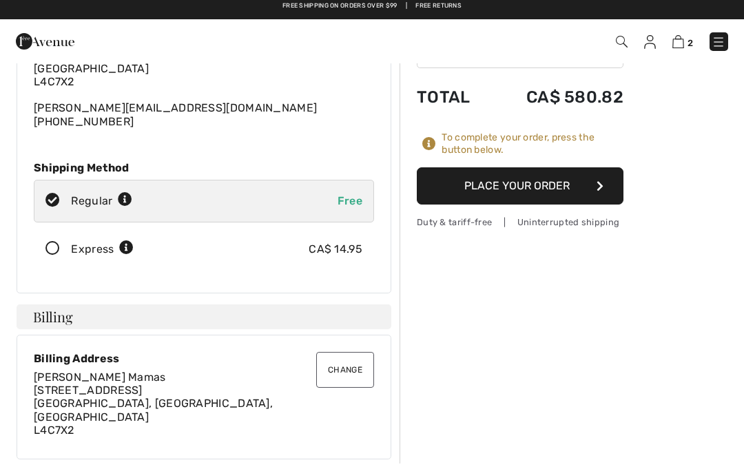
scroll to position [127, 0]
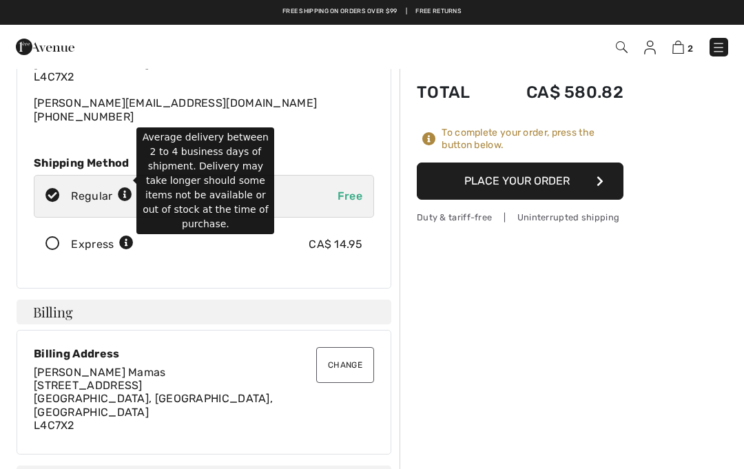
click at [124, 188] on icon at bounding box center [125, 195] width 14 height 14
click at [123, 236] on icon at bounding box center [126, 243] width 14 height 14
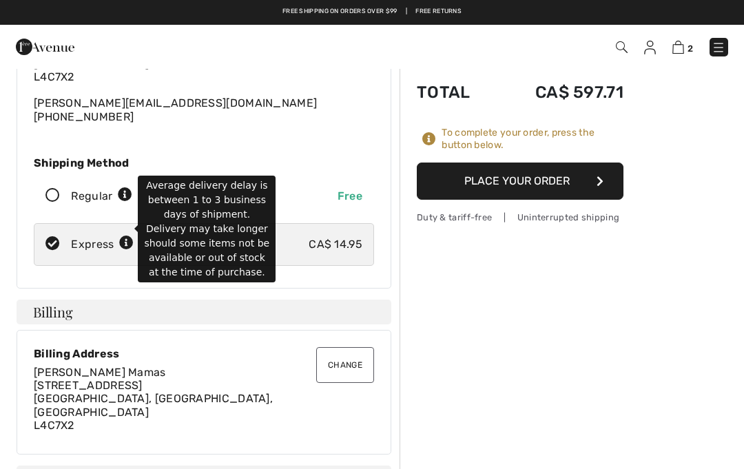
click at [125, 188] on icon at bounding box center [125, 195] width 14 height 14
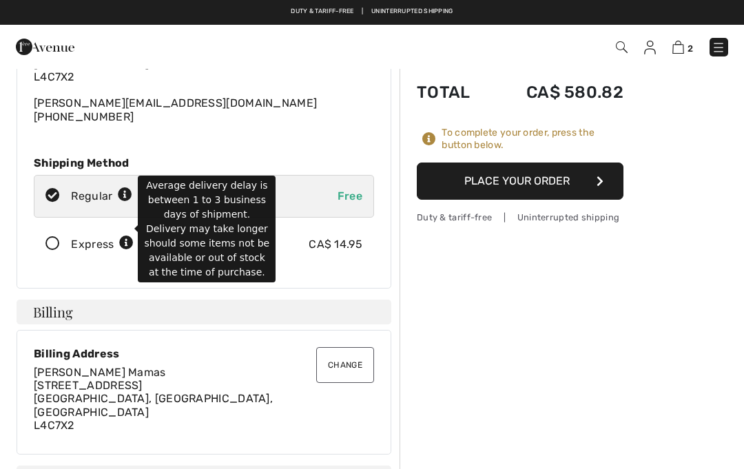
click at [128, 236] on icon at bounding box center [126, 243] width 14 height 14
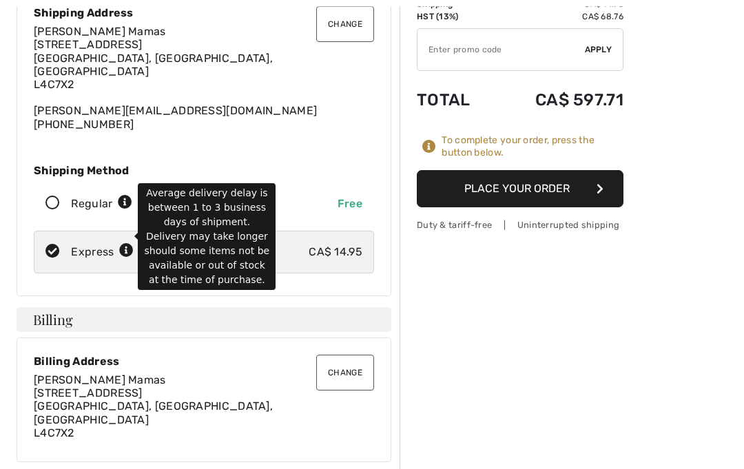
scroll to position [133, 0]
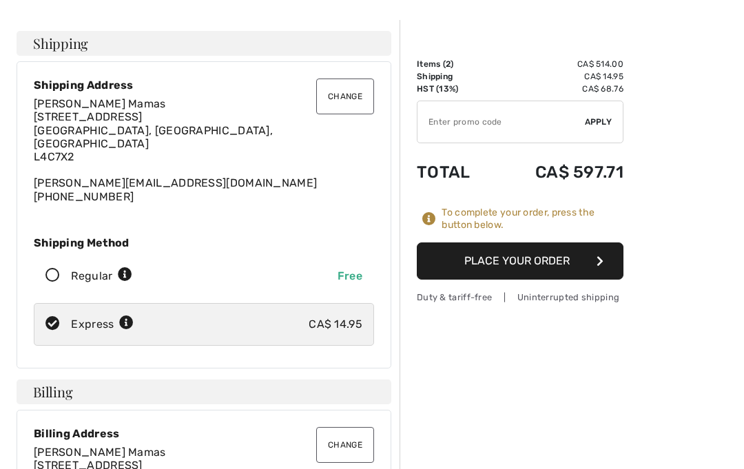
scroll to position [52, 0]
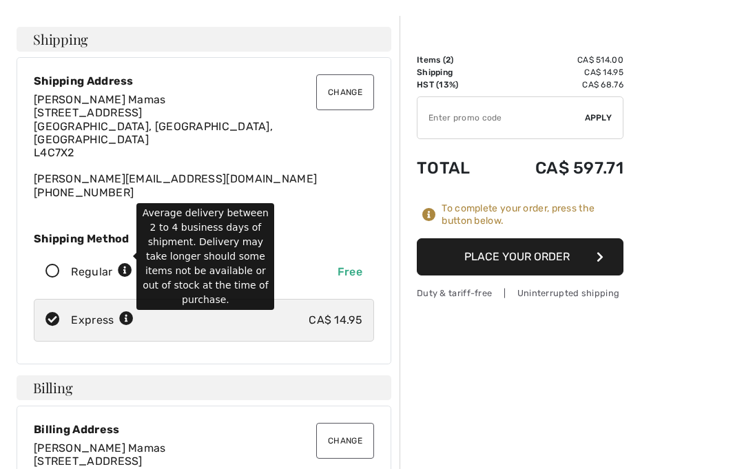
click at [132, 264] on icon at bounding box center [125, 271] width 14 height 14
radio input "true"
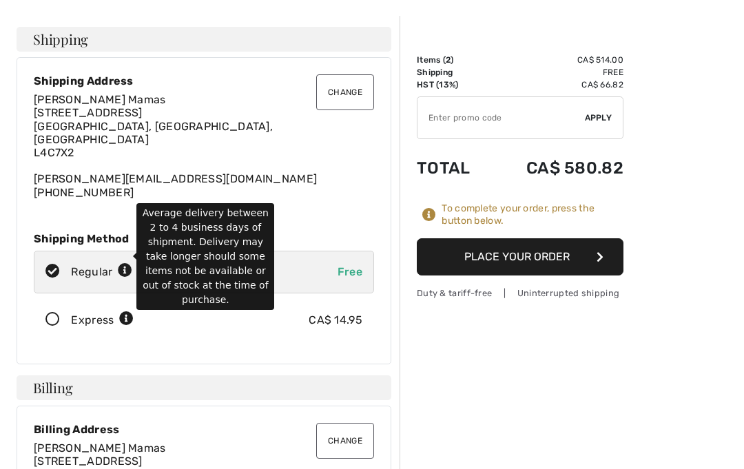
click at [127, 312] on icon at bounding box center [126, 319] width 14 height 14
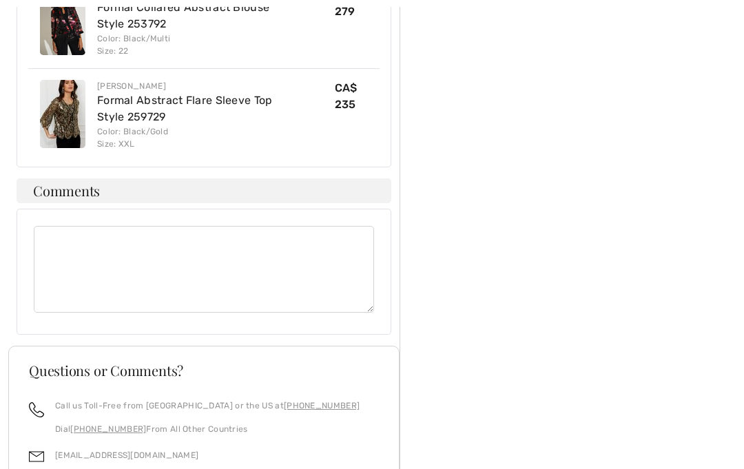
scroll to position [931, 0]
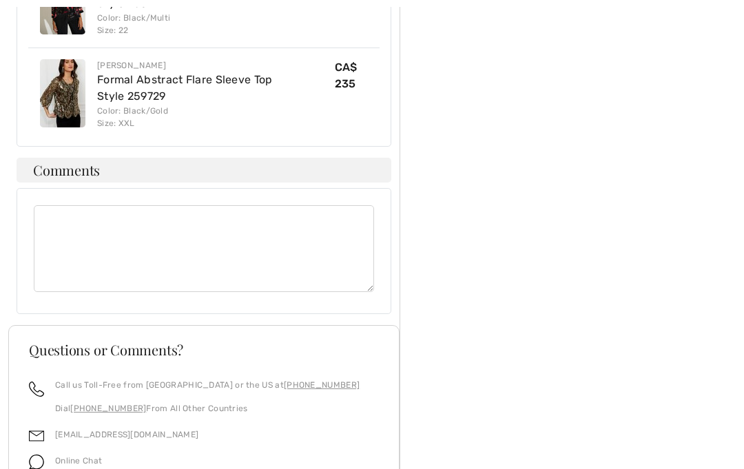
click at [70, 206] on textarea at bounding box center [204, 249] width 340 height 87
type textarea "Please"
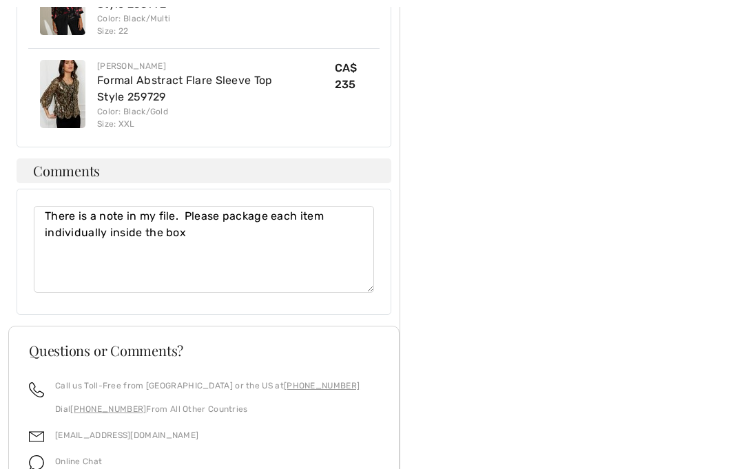
click at [264, 206] on textarea "There is a note in my file. Please package each item individually inside the box" at bounding box center [204, 249] width 340 height 87
click at [300, 206] on textarea "There is a note in my file. Please wrap each item individually inside the box" at bounding box center [204, 249] width 340 height 87
click at [46, 207] on textarea "There is a note in my file. Please wrap each item individually inside the box" at bounding box center [204, 249] width 340 height 87
click at [85, 221] on textarea "There is a note in my file. Please wrap each item individually to ensure they a…" at bounding box center [204, 249] width 340 height 87
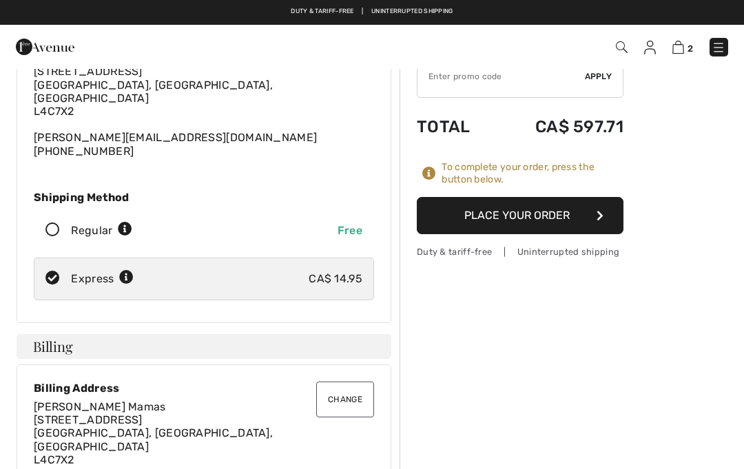
scroll to position [88, 0]
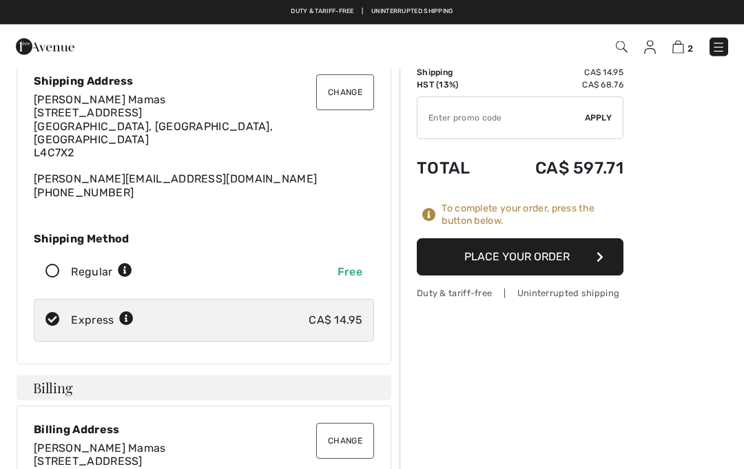
type textarea "There is a note in my file. Please wrap each item individually to ensure they a…"
click at [560, 254] on button "Place Your Order" at bounding box center [520, 257] width 207 height 37
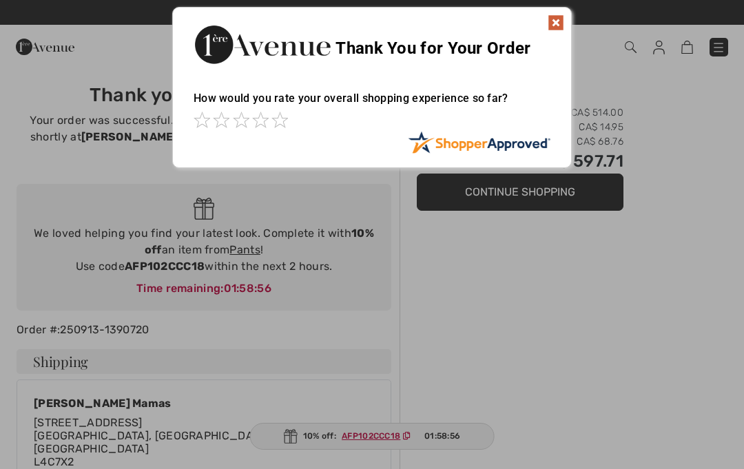
click at [561, 22] on img at bounding box center [556, 22] width 17 height 17
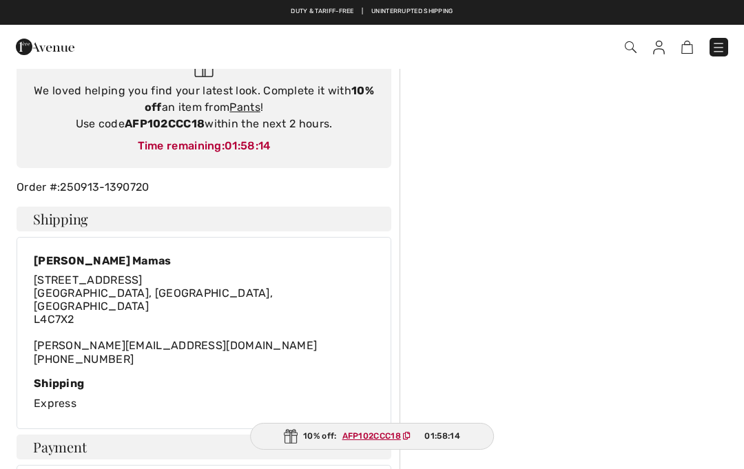
scroll to position [141, 0]
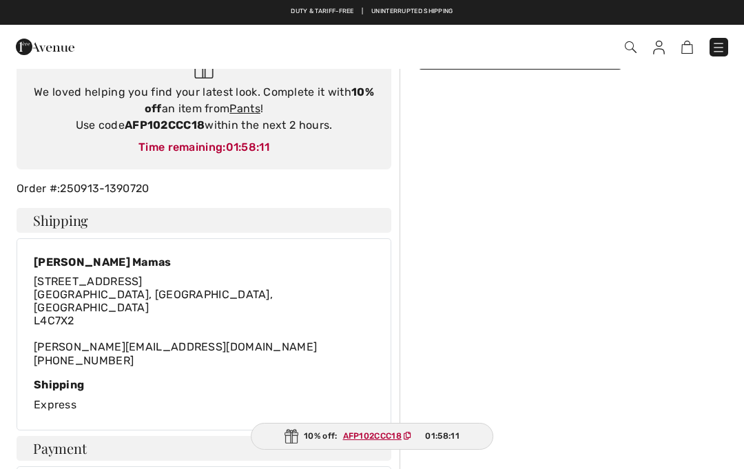
click at [663, 43] on img at bounding box center [659, 48] width 12 height 14
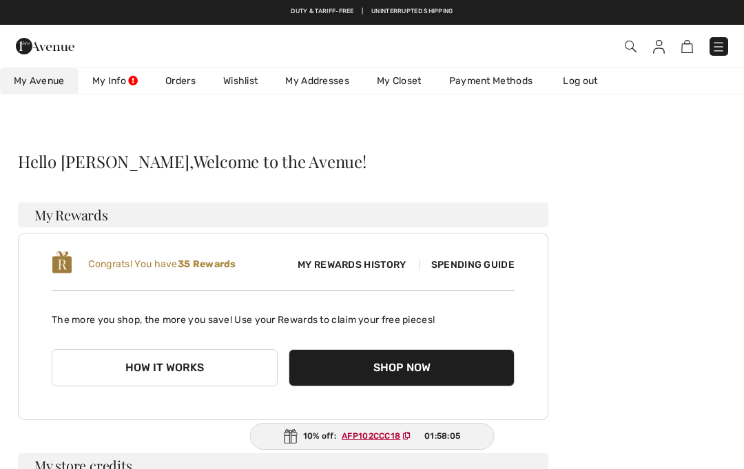
click at [394, 269] on span "My Rewards History" at bounding box center [352, 265] width 130 height 14
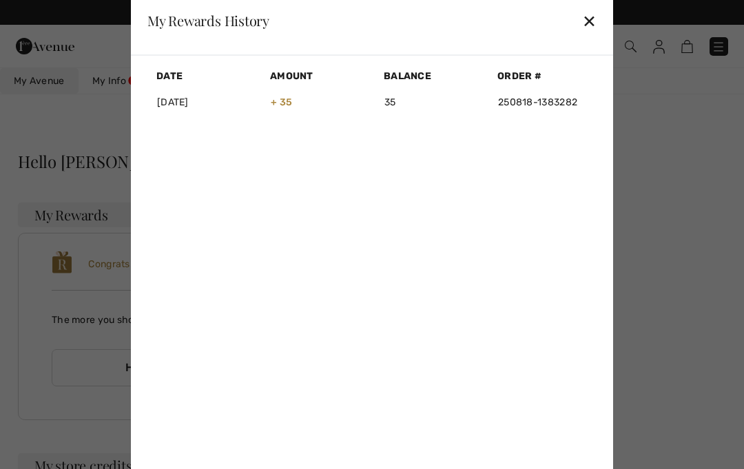
click at [596, 25] on div "✕" at bounding box center [589, 20] width 14 height 29
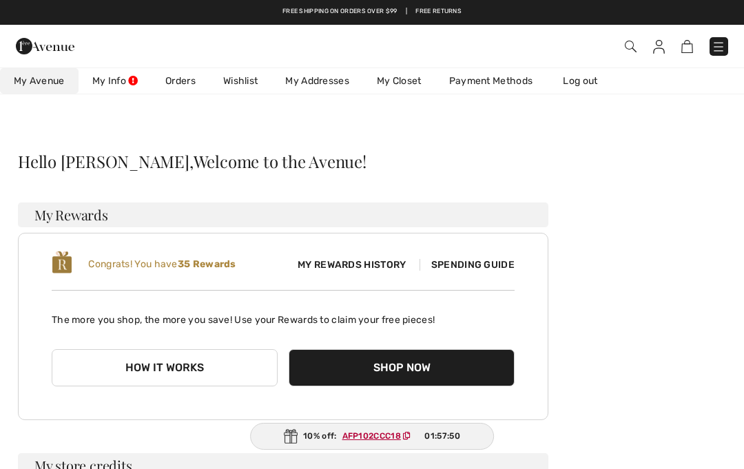
click at [116, 88] on link "My Info" at bounding box center [115, 80] width 73 height 25
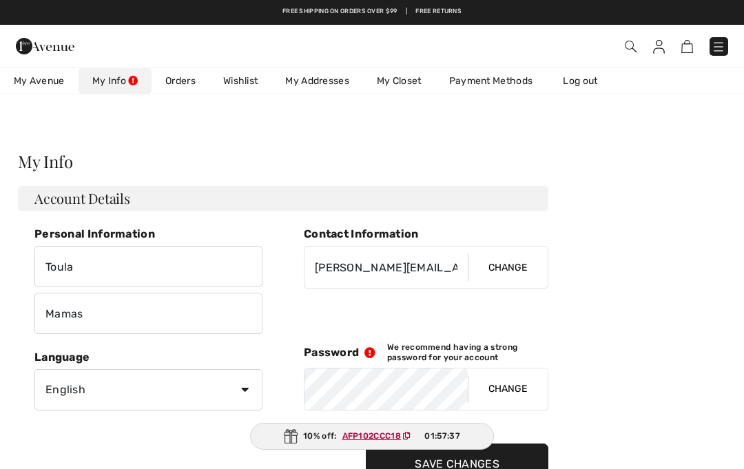
click at [596, 87] on link "Log out" at bounding box center [587, 80] width 76 height 25
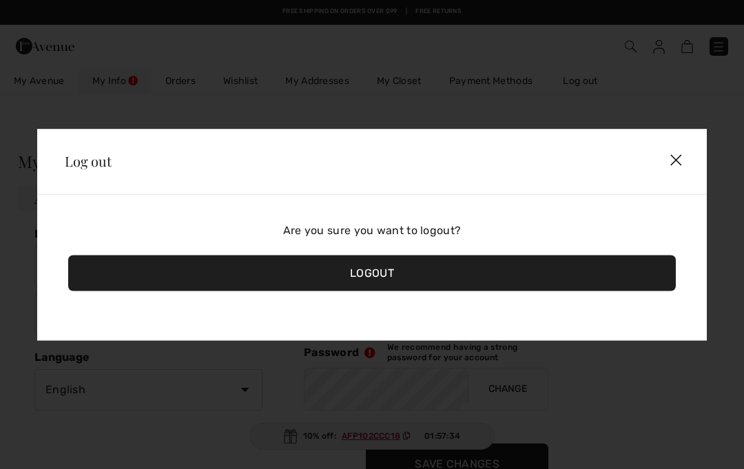
click at [442, 269] on div "Logout" at bounding box center [372, 273] width 608 height 36
